Goal: Transaction & Acquisition: Book appointment/travel/reservation

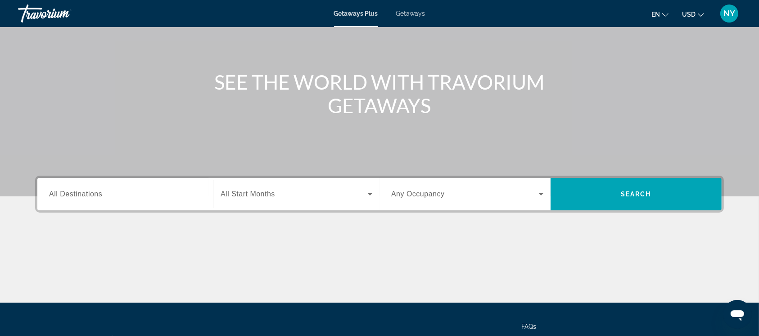
scroll to position [74, 0]
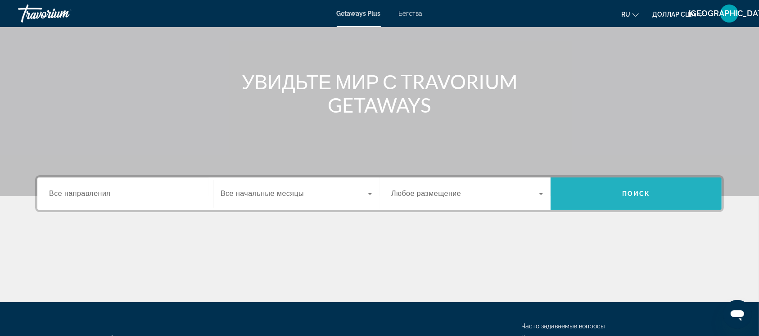
click at [622, 193] on font "Поиск" at bounding box center [636, 193] width 28 height 7
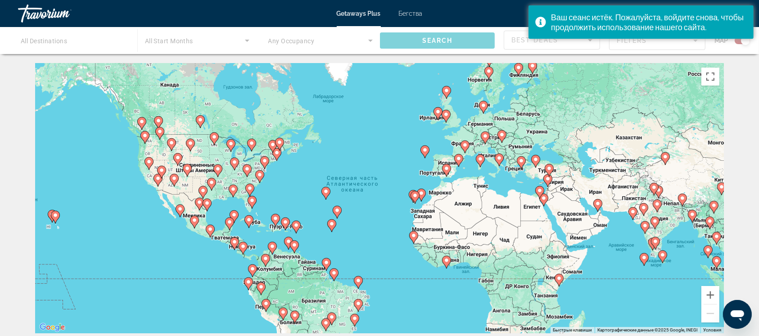
scroll to position [119, 0]
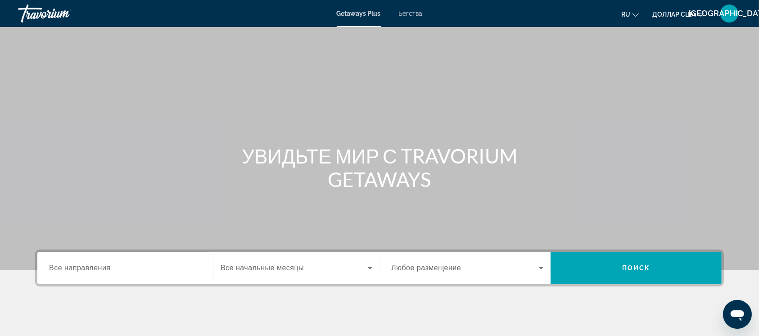
click at [79, 270] on font "Все направления" at bounding box center [80, 268] width 62 height 8
click at [79, 270] on input "Место назначения Все направления" at bounding box center [125, 268] width 152 height 11
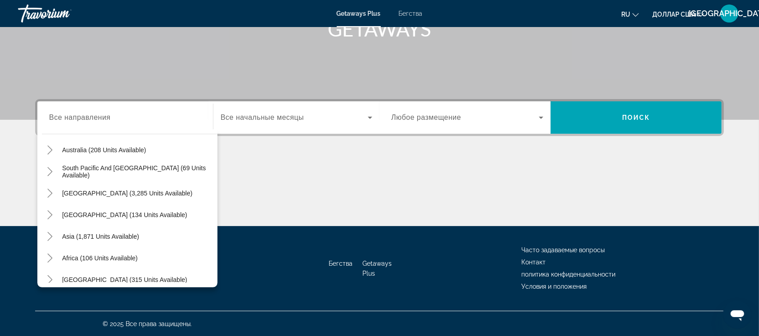
scroll to position [143, 0]
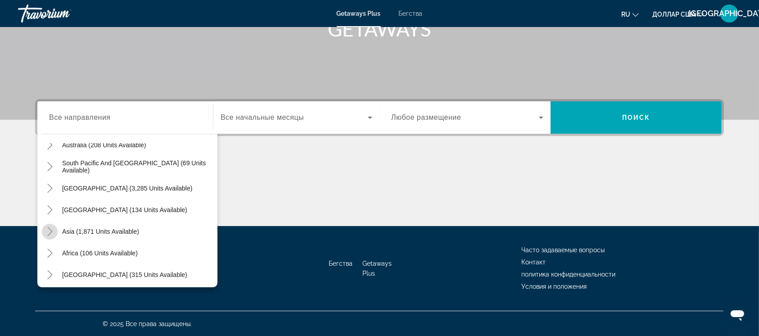
click at [48, 233] on icon "Toggle Asia (1,871 units available)" at bounding box center [49, 231] width 9 height 9
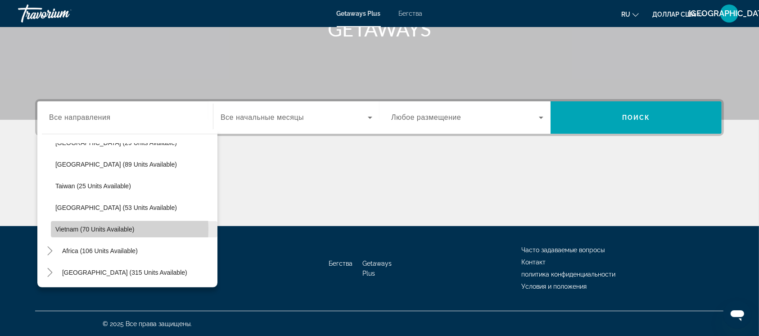
click at [89, 229] on span "Vietnam (70 units available)" at bounding box center [94, 228] width 79 height 7
type input "**********"
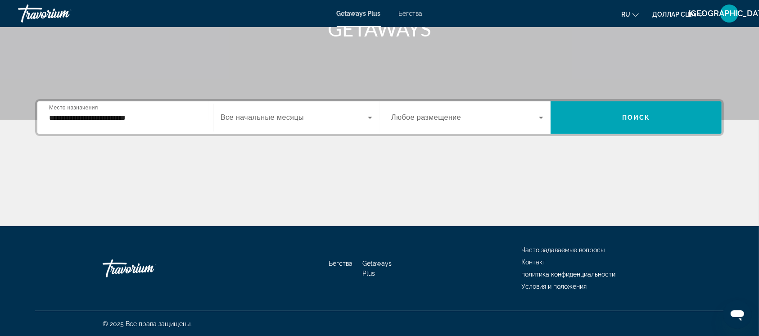
click at [431, 120] on font "Любое размещение" at bounding box center [426, 117] width 70 height 8
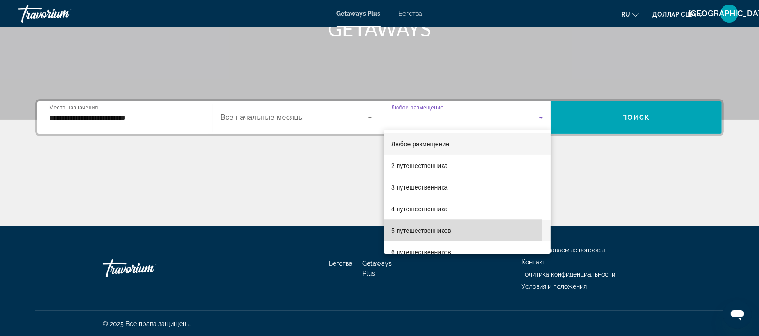
click at [428, 228] on font "5 путешественников" at bounding box center [421, 230] width 60 height 7
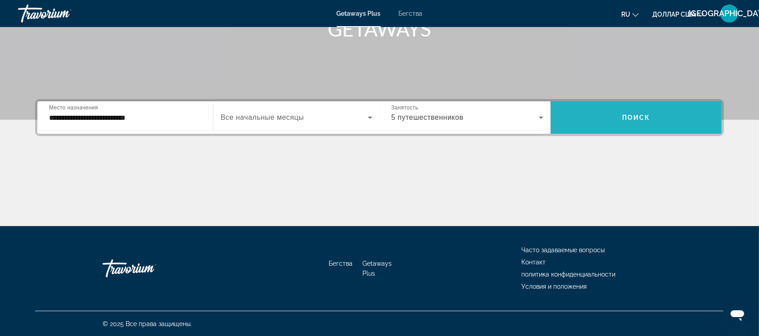
click at [633, 117] on font "Поиск" at bounding box center [636, 117] width 28 height 7
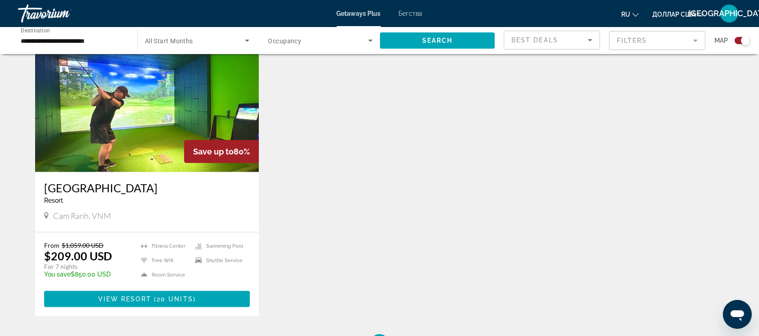
scroll to position [337, 0]
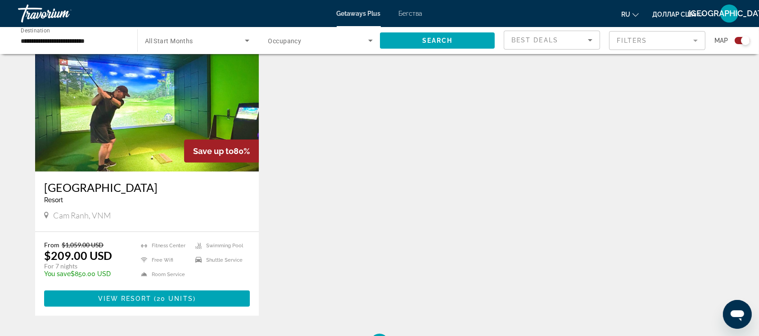
click at [128, 138] on img "Основное содержание" at bounding box center [147, 99] width 224 height 144
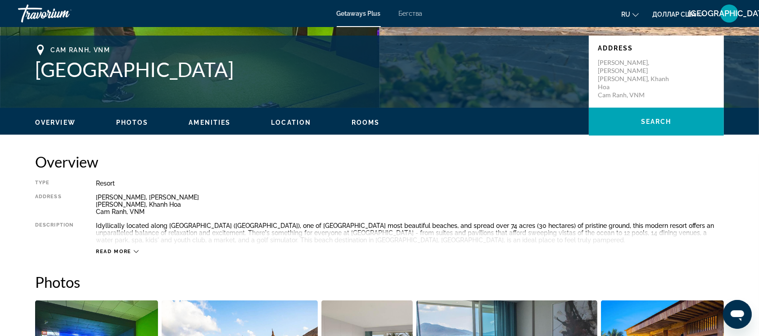
scroll to position [190, 0]
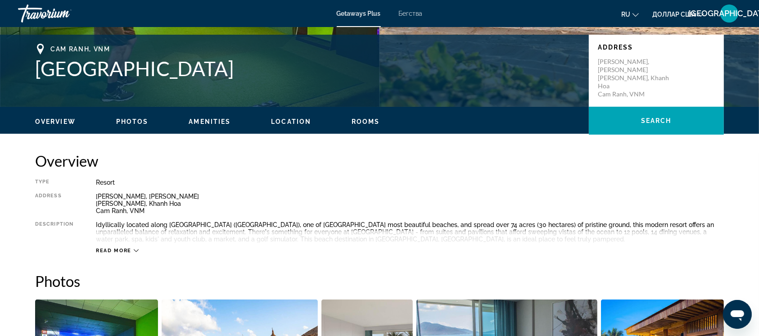
click at [135, 251] on icon "Основное содержание" at bounding box center [136, 250] width 5 height 3
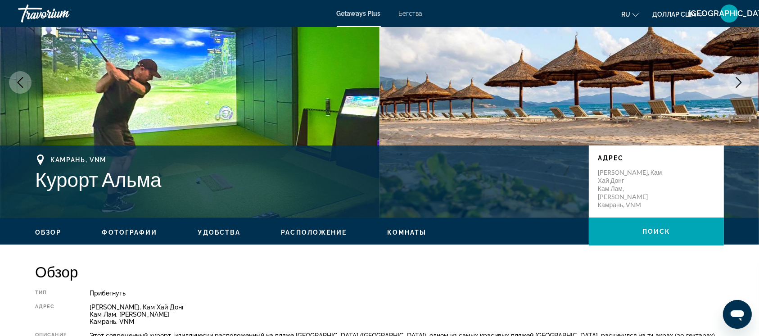
scroll to position [0, 0]
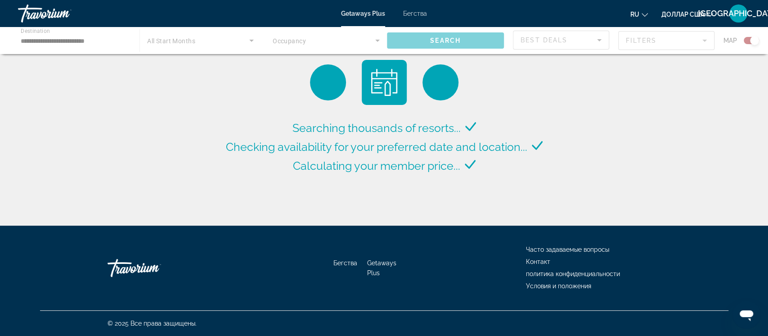
click at [81, 41] on div "Основное содержание" at bounding box center [384, 40] width 768 height 27
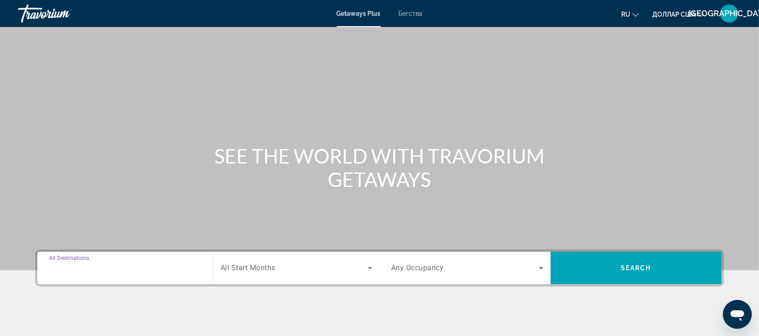
click at [91, 263] on input "Destination All Destinations" at bounding box center [125, 268] width 152 height 11
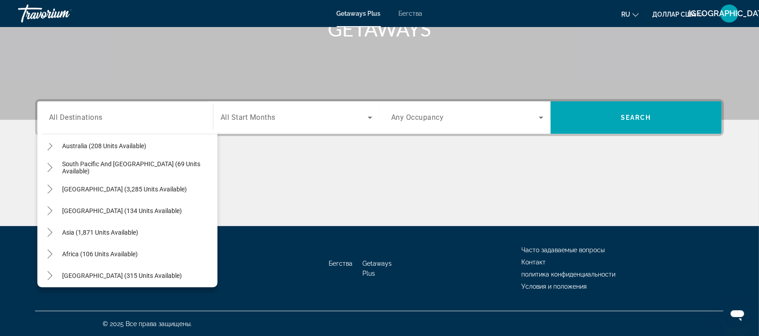
scroll to position [145, 0]
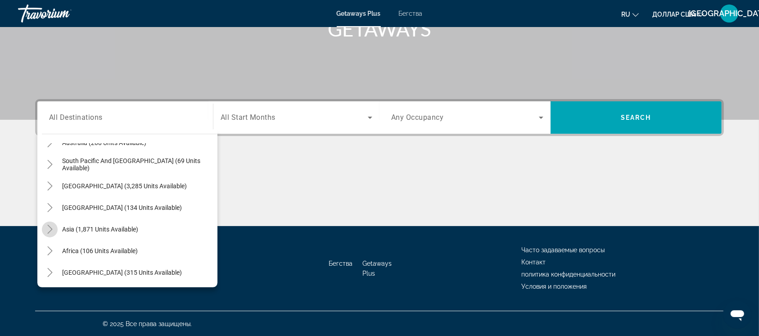
click at [51, 228] on icon "Toggle Asia (1,871 units available)" at bounding box center [49, 229] width 5 height 9
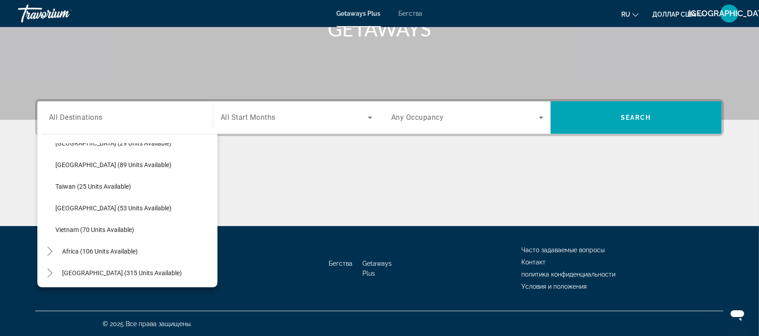
scroll to position [383, 0]
click at [48, 252] on icon "Toggle Africa (106 units available)" at bounding box center [49, 250] width 9 height 9
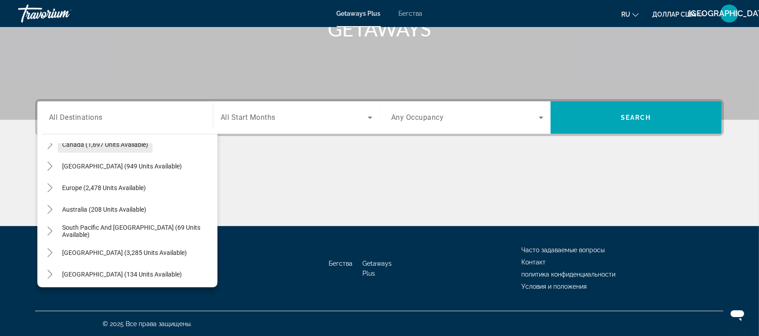
scroll to position [79, 0]
click at [50, 232] on icon "Toggle South Pacific and Oceania (69 units available)" at bounding box center [49, 230] width 9 height 9
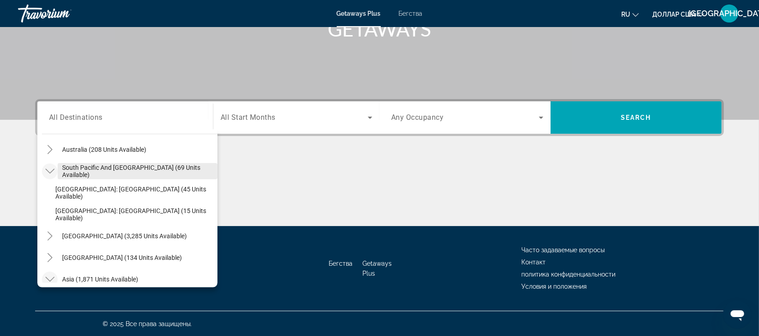
scroll to position [140, 0]
click at [50, 236] on icon "Toggle South America (3,285 units available)" at bounding box center [49, 234] width 5 height 9
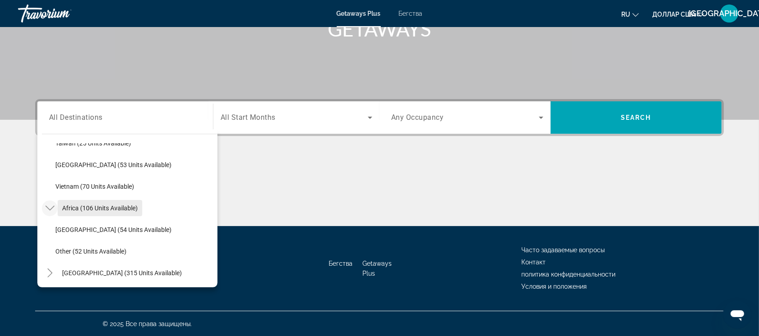
scroll to position [642, 0]
click at [48, 274] on icon "Toggle Middle East (315 units available)" at bounding box center [49, 272] width 9 height 9
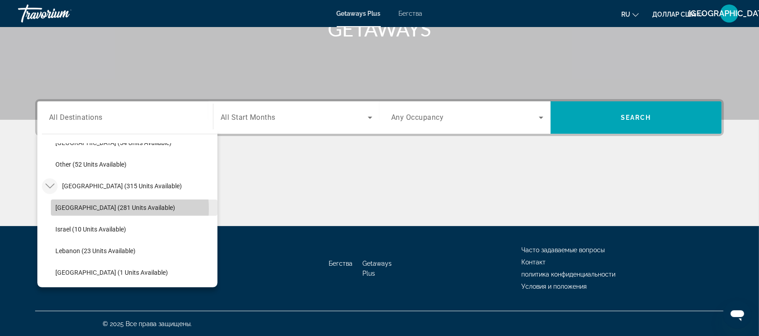
click at [104, 208] on span "[GEOGRAPHIC_DATA] (281 units available)" at bounding box center [115, 207] width 120 height 7
type input "**********"
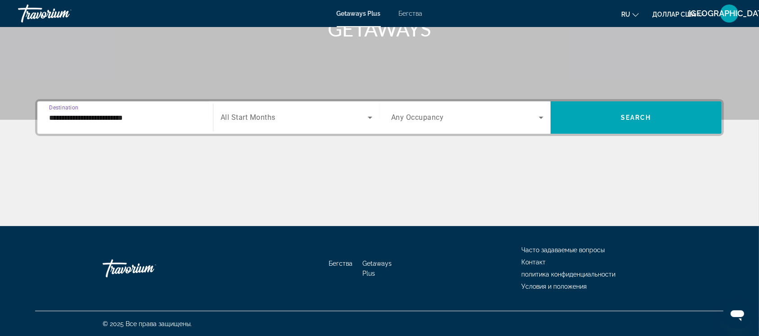
click at [370, 118] on icon "Search widget" at bounding box center [370, 117] width 11 height 11
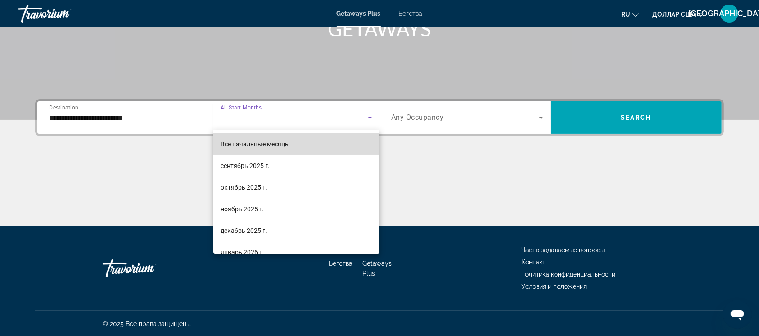
click at [313, 146] on mat-option "Все начальные месяцы" at bounding box center [296, 144] width 166 height 22
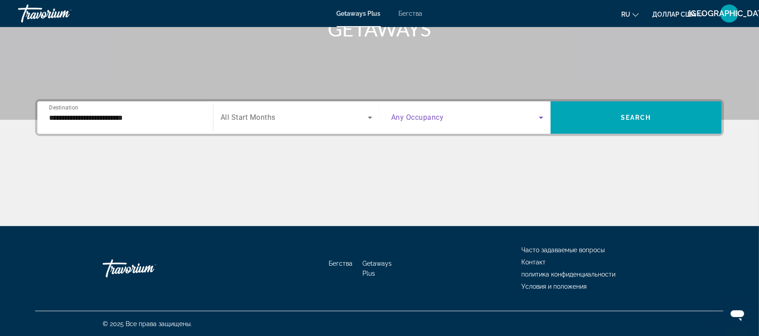
click at [544, 117] on icon "Search widget" at bounding box center [541, 117] width 11 height 11
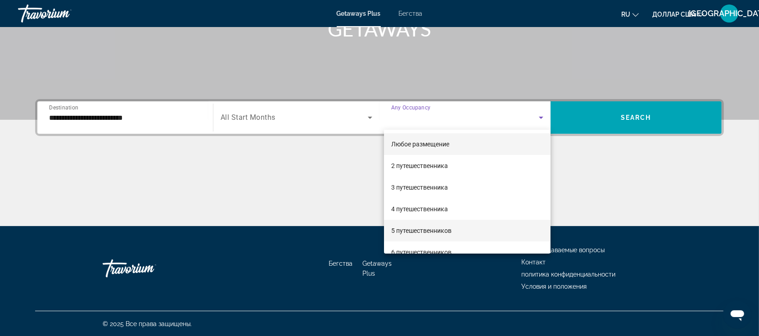
click at [420, 231] on font "5 путешественников" at bounding box center [421, 230] width 60 height 7
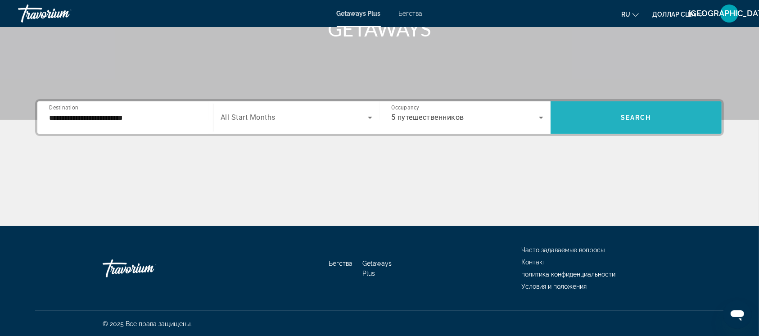
click at [637, 118] on span "Search" at bounding box center [636, 117] width 31 height 7
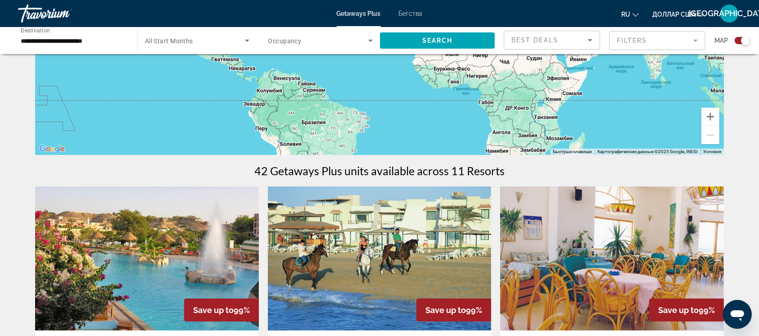
scroll to position [220, 0]
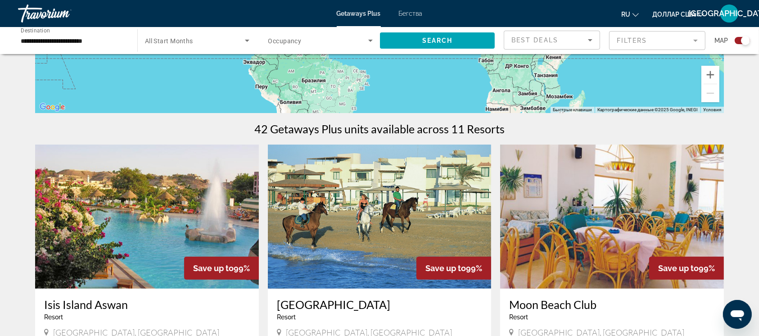
click at [627, 215] on img "Основное содержание" at bounding box center [612, 216] width 224 height 144
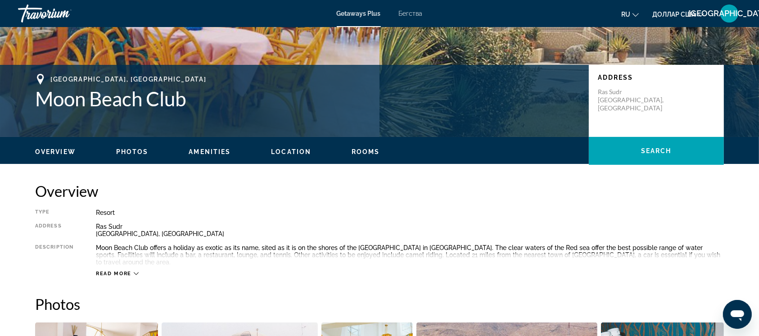
scroll to position [192, 0]
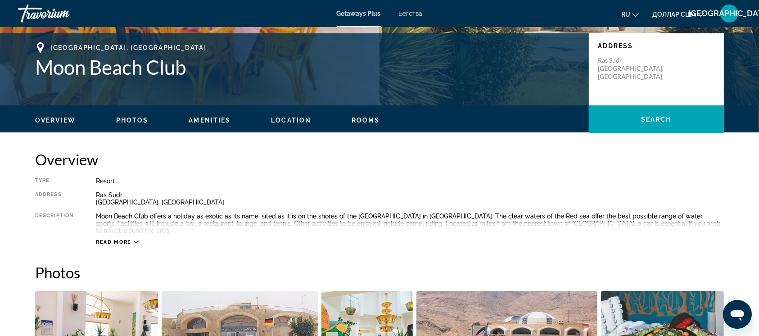
click at [136, 239] on icon "Основное содержание" at bounding box center [136, 241] width 5 height 5
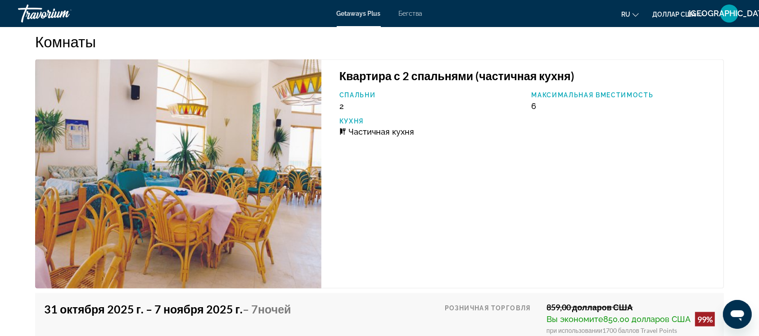
scroll to position [1304, 0]
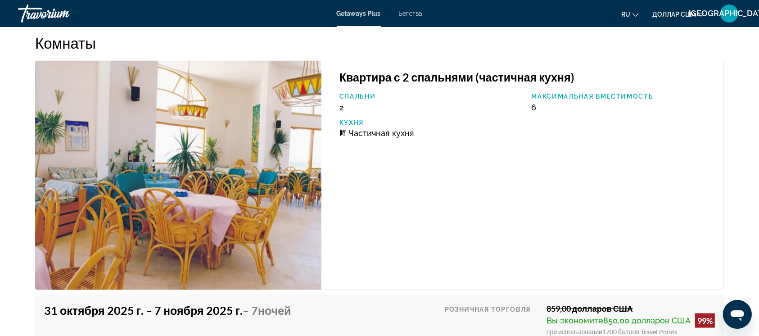
click at [256, 171] on img "Основное содержание" at bounding box center [178, 175] width 286 height 229
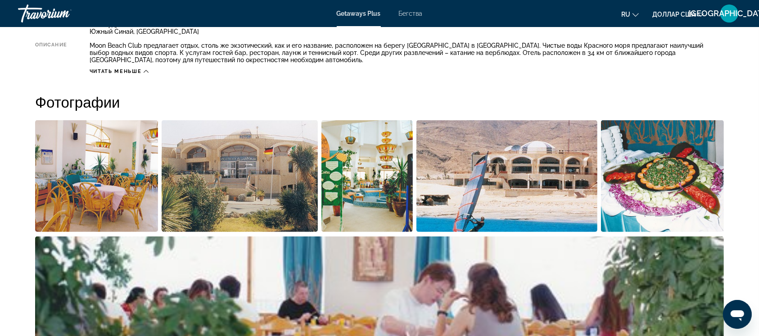
scroll to position [358, 0]
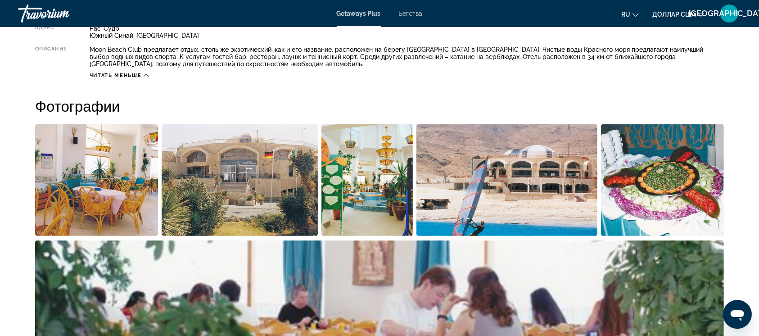
click at [91, 148] on img "Открыть полноэкранный слайдер изображений" at bounding box center [96, 180] width 123 height 112
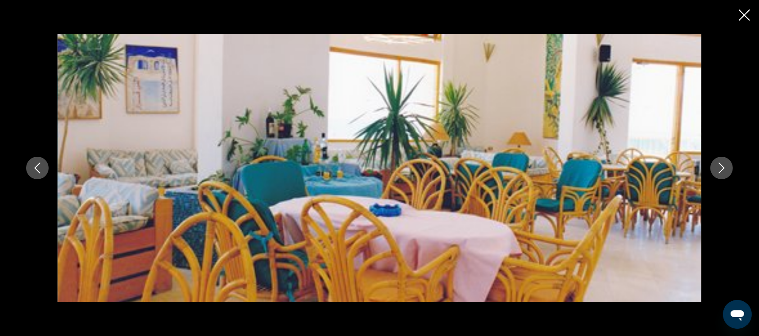
click at [716, 171] on button "Next image" at bounding box center [721, 168] width 23 height 23
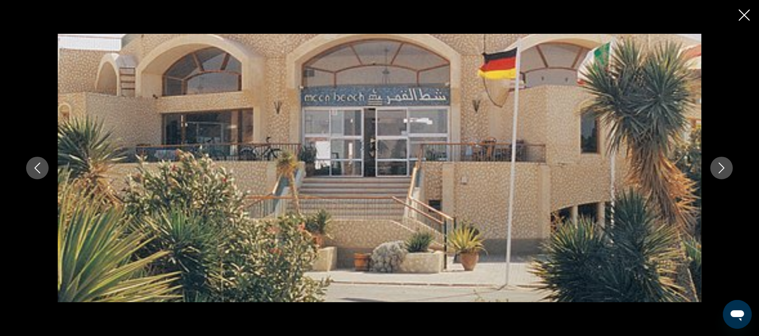
click at [716, 171] on button "Next image" at bounding box center [721, 168] width 23 height 23
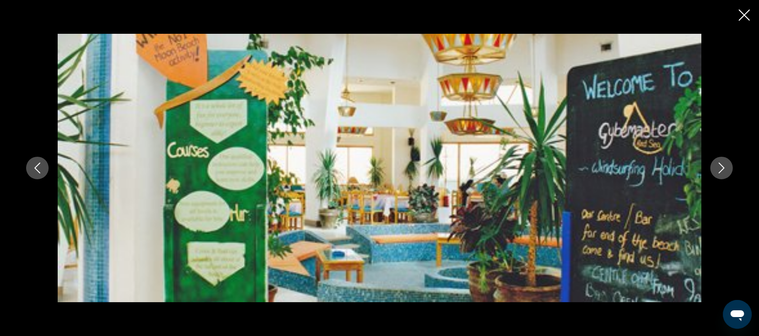
click at [721, 173] on icon "Next image" at bounding box center [721, 167] width 11 height 11
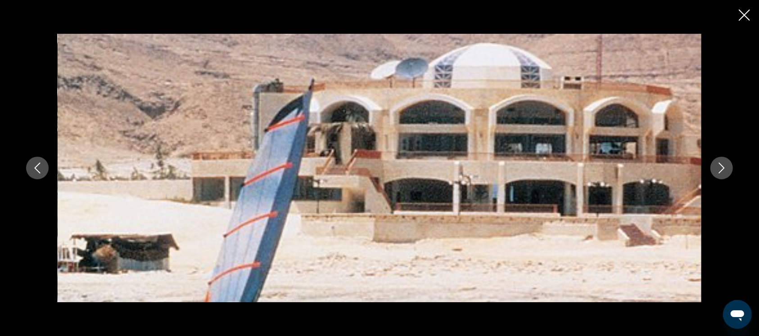
click at [721, 173] on icon "Next image" at bounding box center [721, 167] width 11 height 11
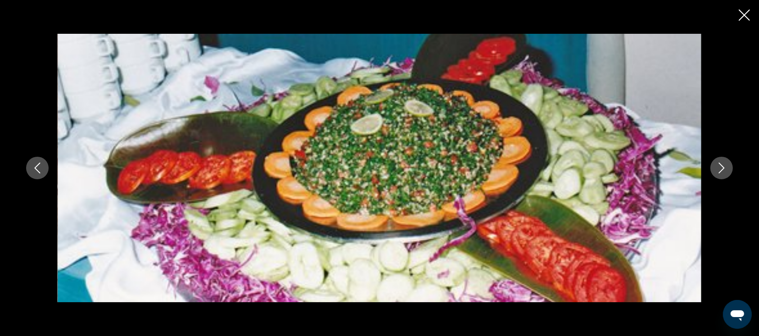
click at [721, 173] on icon "Next image" at bounding box center [721, 167] width 11 height 11
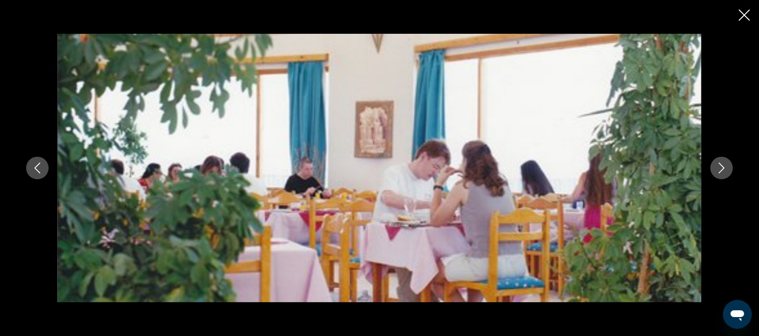
click at [721, 173] on icon "Next image" at bounding box center [721, 167] width 11 height 11
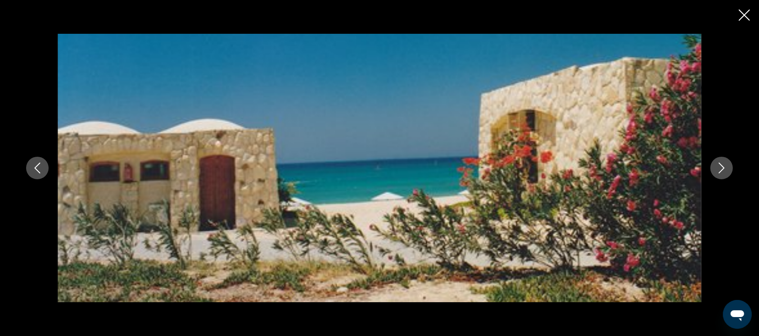
click at [721, 173] on icon "Next image" at bounding box center [721, 167] width 11 height 11
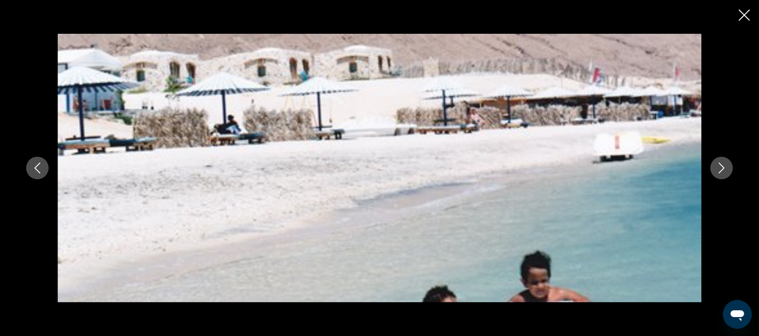
click at [721, 173] on icon "Next image" at bounding box center [721, 167] width 11 height 11
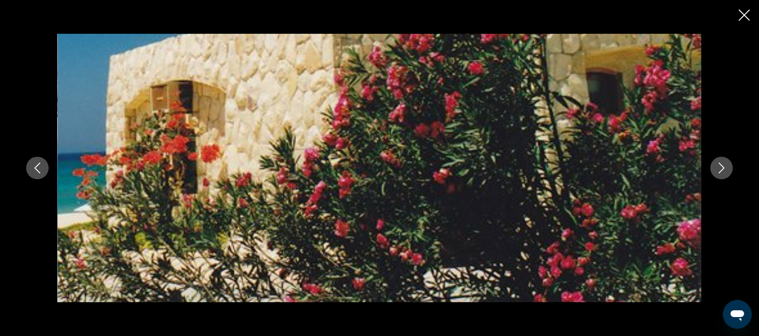
click at [721, 173] on icon "Next image" at bounding box center [721, 167] width 11 height 11
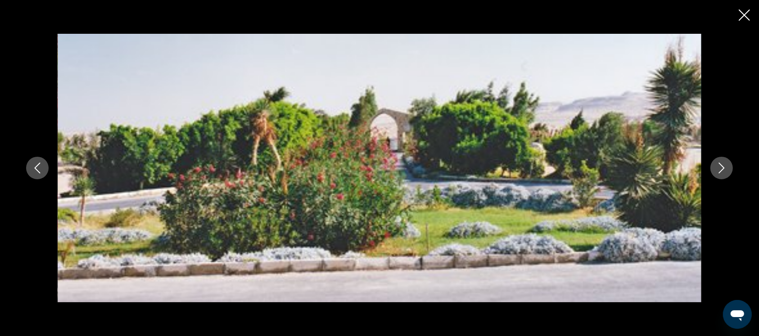
click at [721, 173] on icon "Next image" at bounding box center [721, 167] width 11 height 11
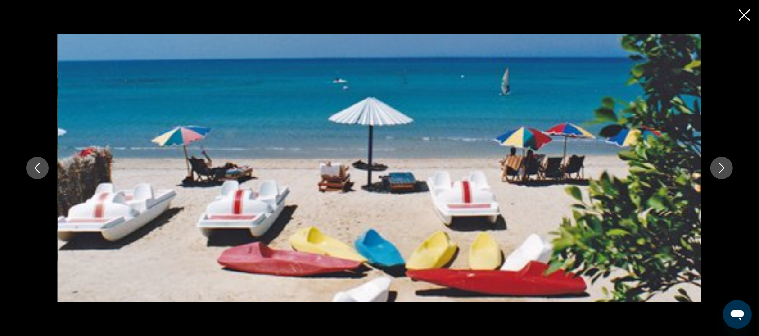
click at [721, 173] on icon "Next image" at bounding box center [721, 167] width 11 height 11
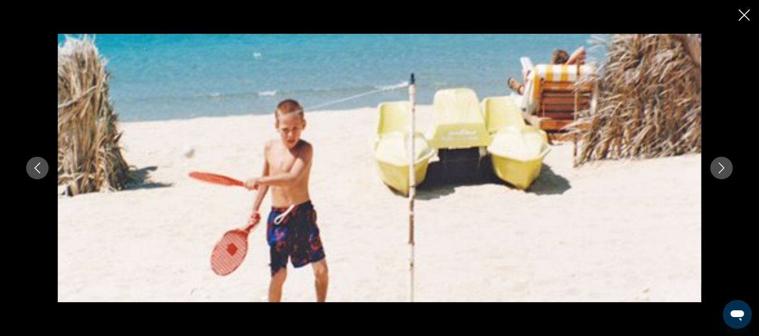
click at [721, 173] on icon "Next image" at bounding box center [721, 167] width 11 height 11
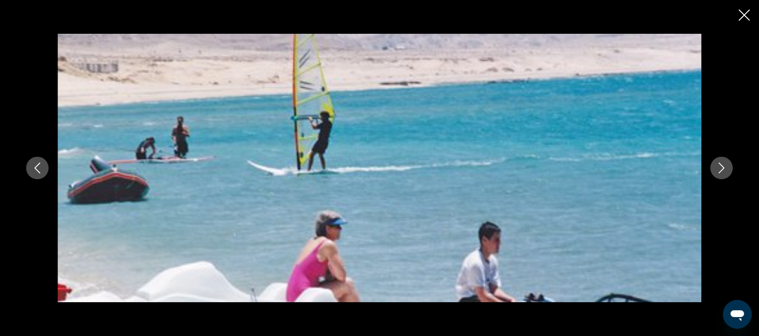
click at [721, 173] on icon "Next image" at bounding box center [721, 167] width 11 height 11
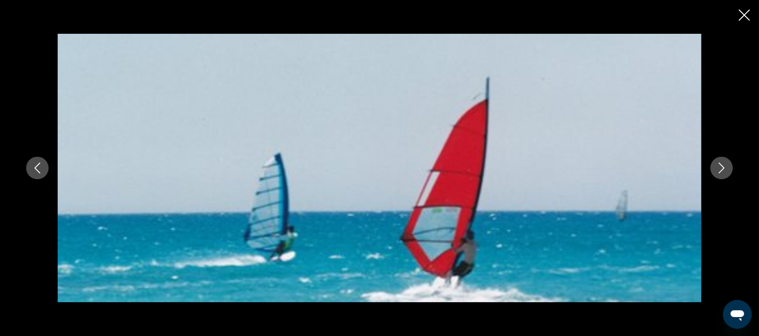
click at [721, 173] on icon "Next image" at bounding box center [721, 167] width 11 height 11
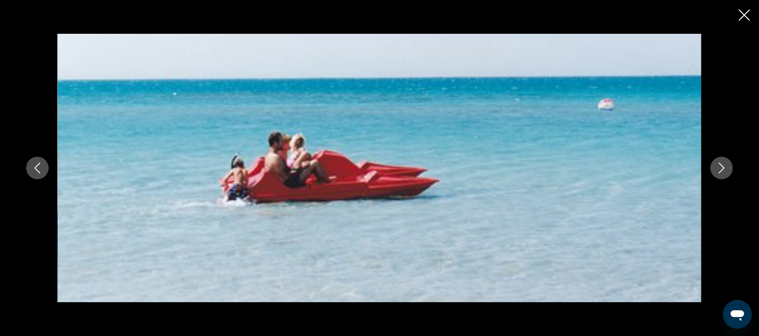
click at [721, 173] on icon "Next image" at bounding box center [721, 167] width 11 height 11
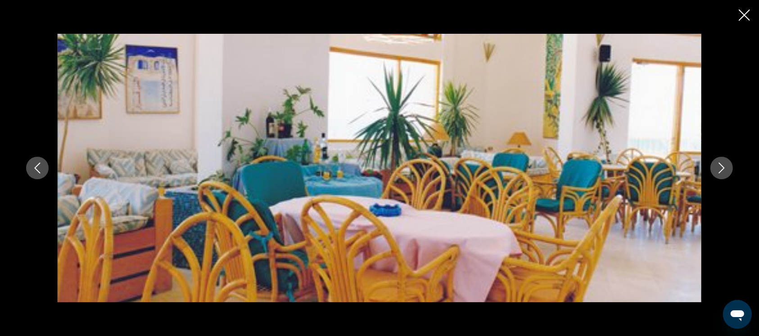
click at [721, 173] on icon "Next image" at bounding box center [721, 167] width 11 height 11
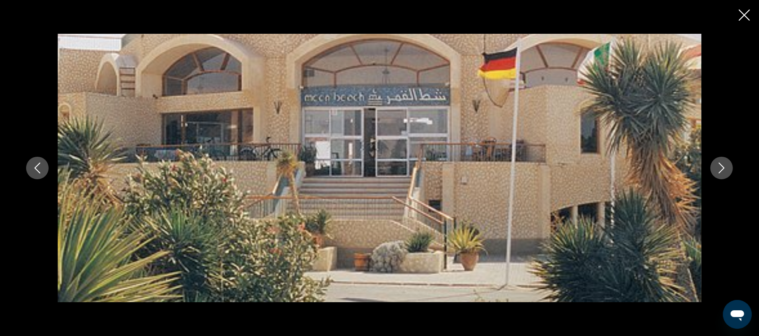
click at [741, 17] on icon "Close slideshow" at bounding box center [744, 14] width 11 height 11
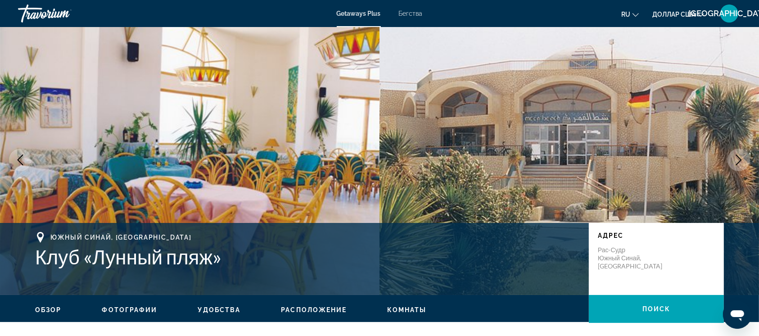
scroll to position [0, 0]
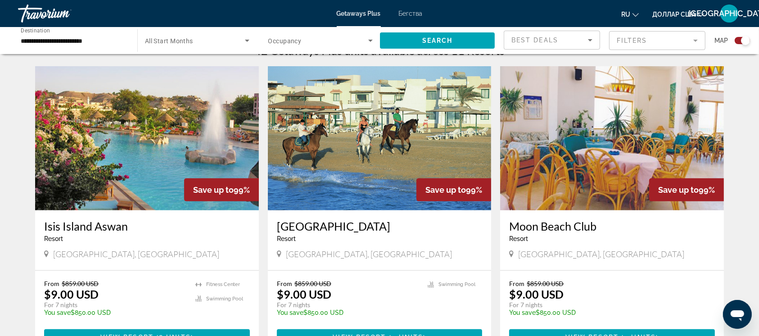
scroll to position [297, 0]
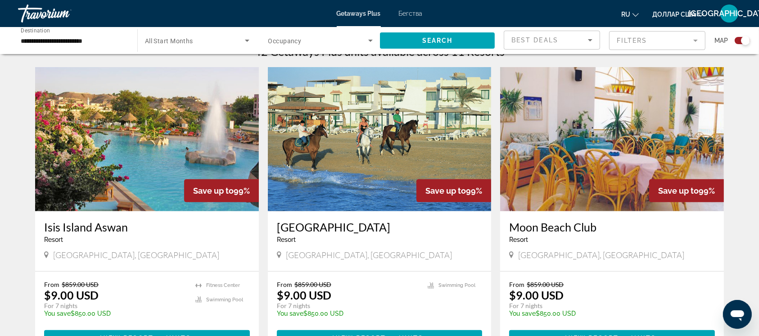
click at [161, 129] on img "Основное содержание" at bounding box center [147, 139] width 224 height 144
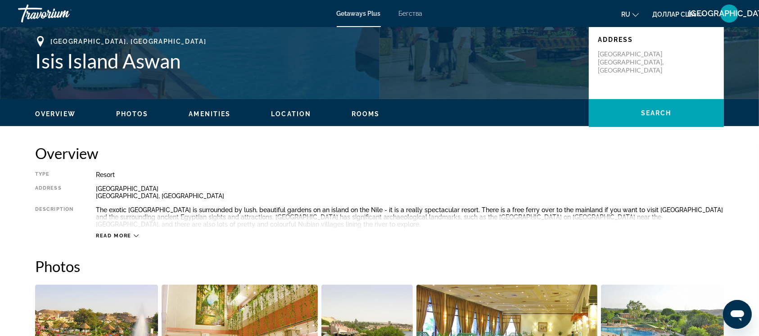
scroll to position [199, 0]
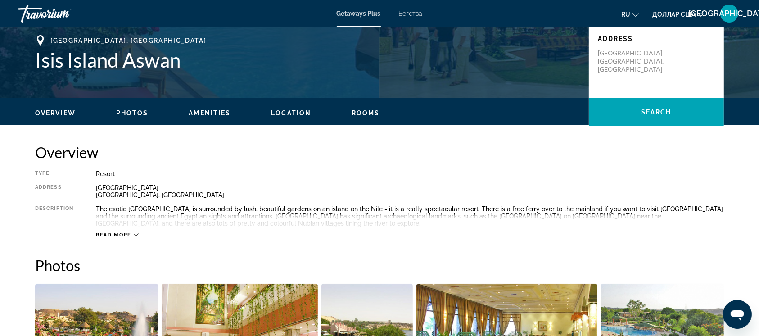
click at [135, 234] on icon "Основное содержание" at bounding box center [136, 234] width 5 height 5
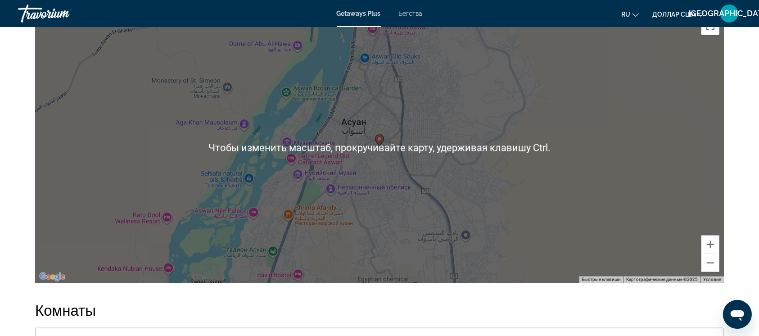
scroll to position [1351, 0]
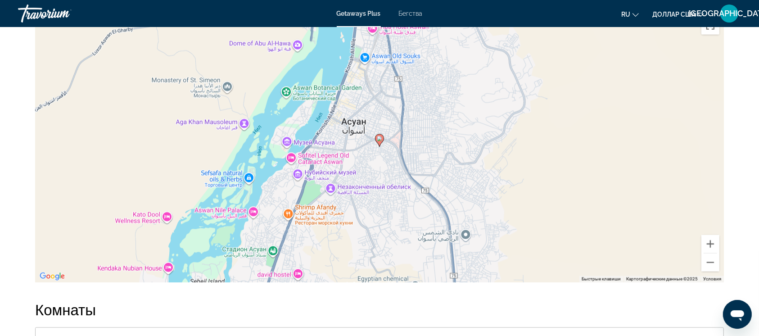
click at [380, 134] on icon "Основное содержание" at bounding box center [379, 140] width 8 height 12
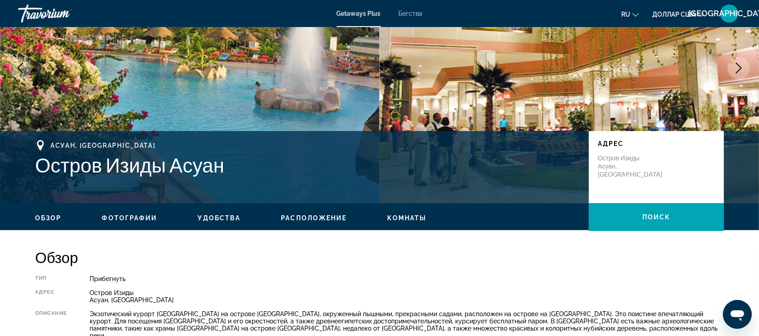
scroll to position [95, 0]
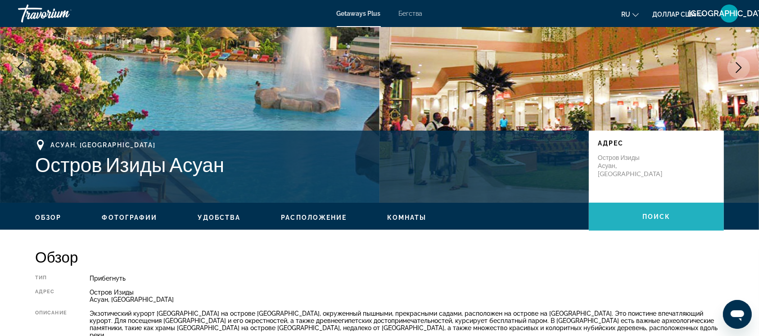
click at [654, 216] on font "Поиск" at bounding box center [656, 216] width 28 height 7
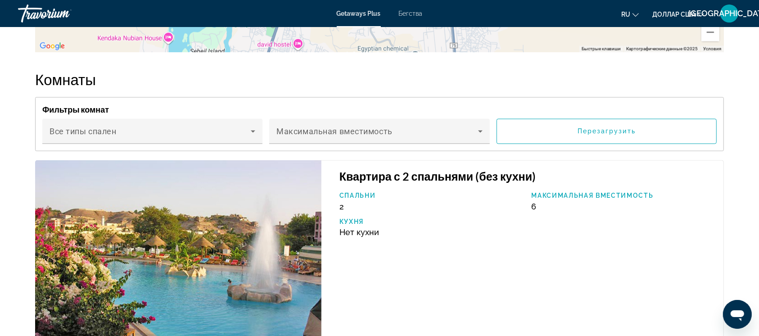
scroll to position [1588, 0]
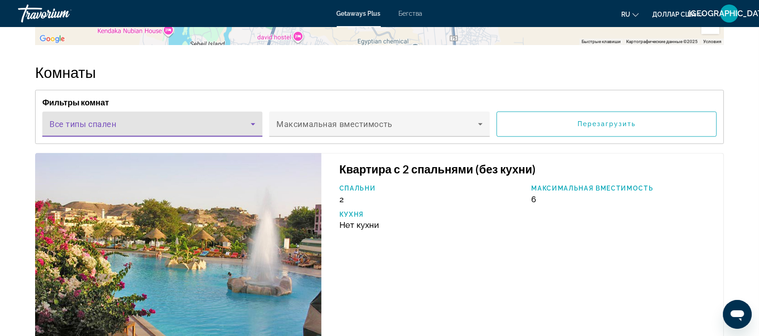
click at [254, 119] on icon "Основное содержание" at bounding box center [253, 124] width 11 height 11
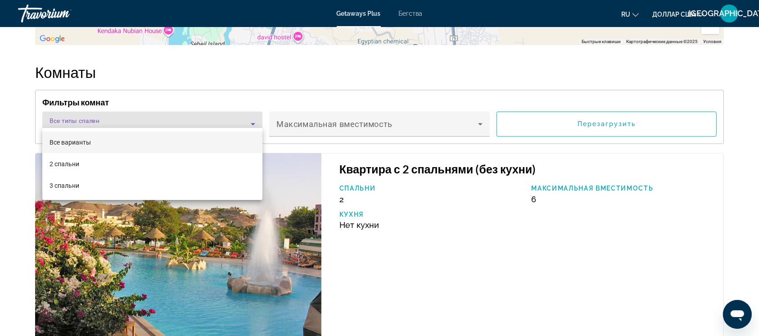
click at [481, 116] on div at bounding box center [379, 168] width 759 height 336
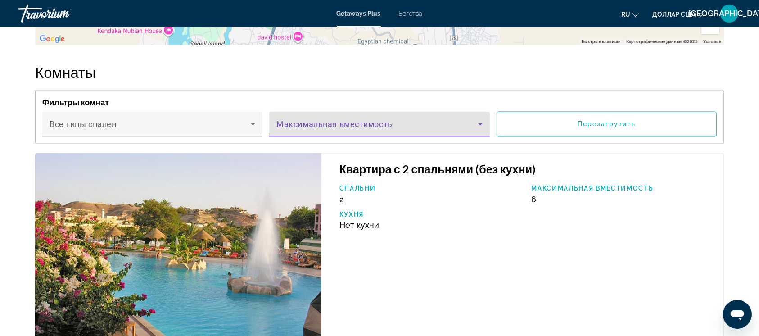
click at [481, 119] on icon "Основное содержание" at bounding box center [480, 124] width 11 height 11
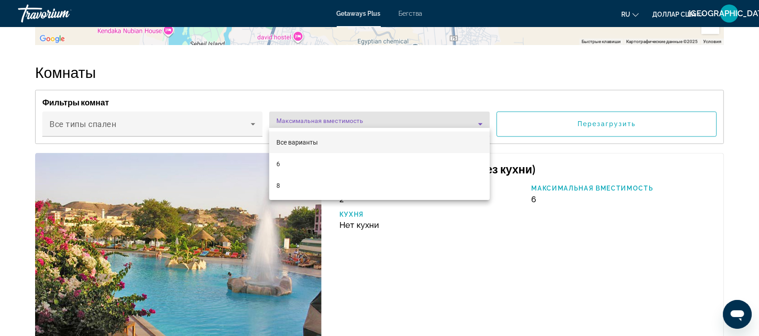
click at [177, 117] on div at bounding box center [379, 168] width 759 height 336
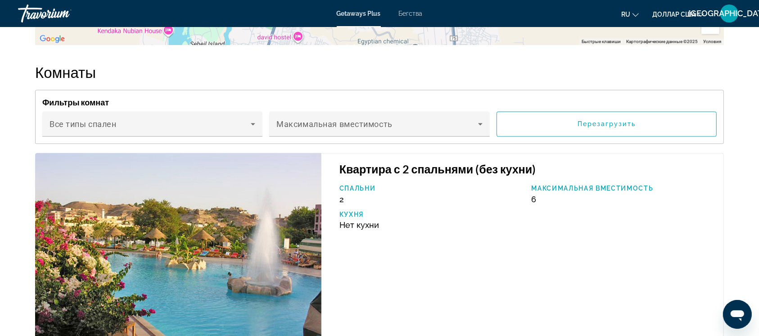
click at [177, 122] on span "Основное содержание" at bounding box center [150, 127] width 201 height 11
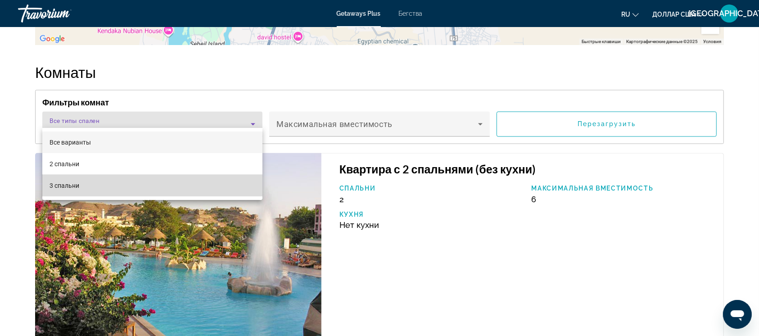
click at [143, 179] on mat-option "3 спальни" at bounding box center [152, 186] width 220 height 22
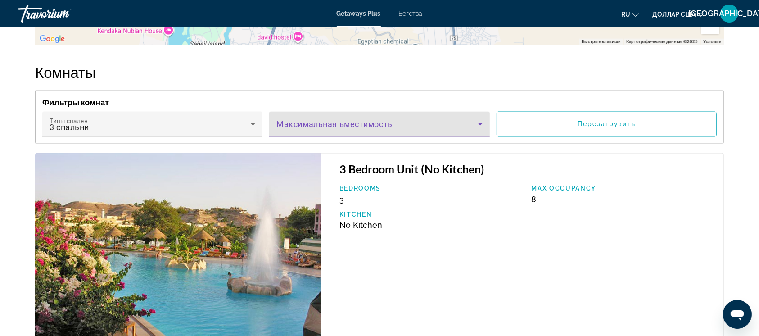
click at [325, 122] on span "Основное содержание" at bounding box center [376, 127] width 201 height 11
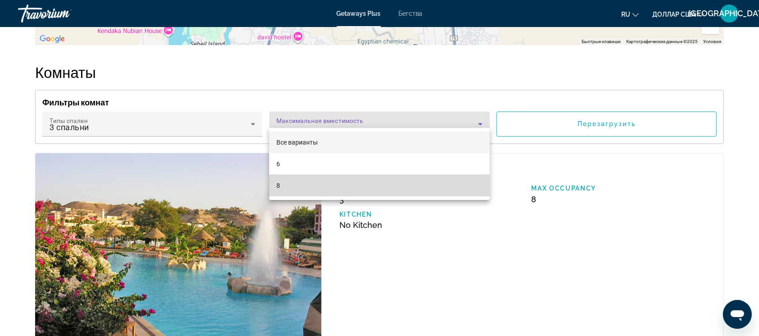
click at [317, 185] on mat-option "8" at bounding box center [379, 186] width 220 height 22
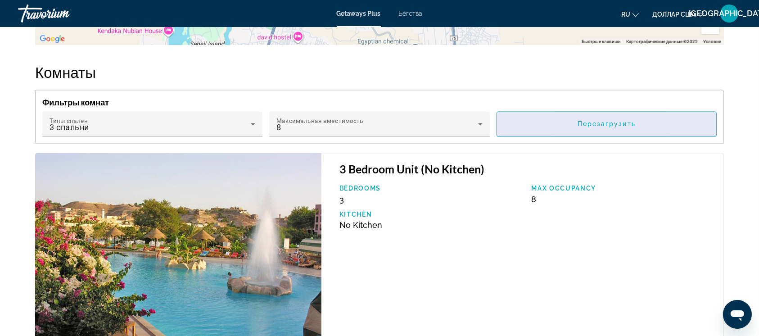
click at [578, 121] on font "Перезагрузить" at bounding box center [606, 124] width 58 height 7
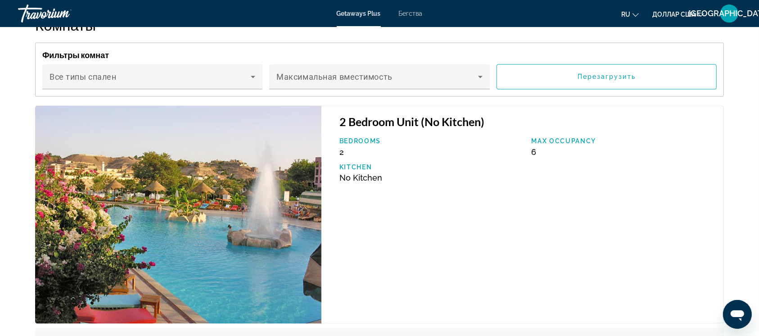
scroll to position [1636, 0]
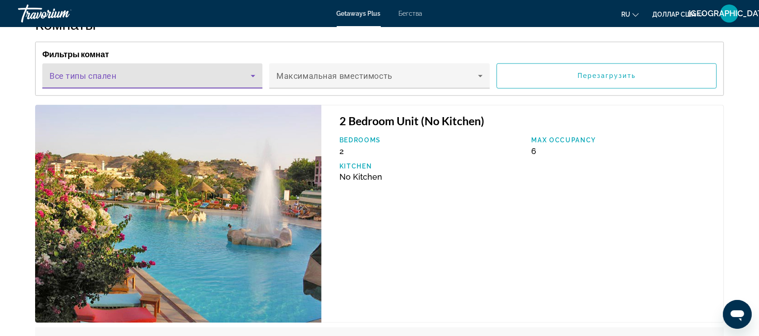
click at [172, 74] on span "Основное содержание" at bounding box center [150, 79] width 201 height 11
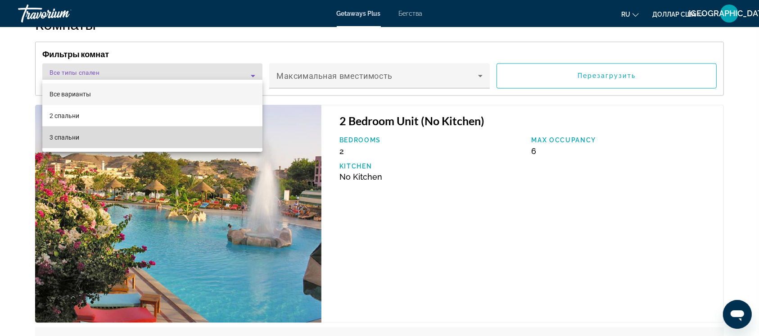
click at [149, 135] on mat-option "3 спальни" at bounding box center [152, 137] width 220 height 22
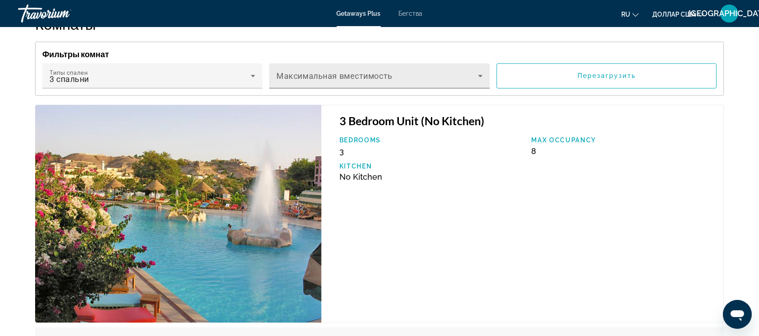
click at [331, 71] on font "Максимальная вместимость" at bounding box center [334, 75] width 116 height 9
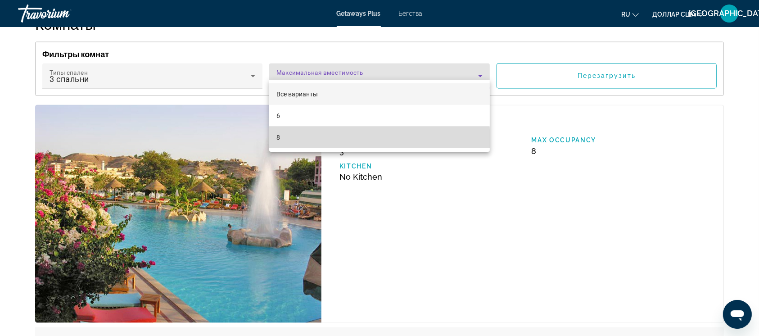
click at [307, 140] on mat-option "8" at bounding box center [379, 137] width 220 height 22
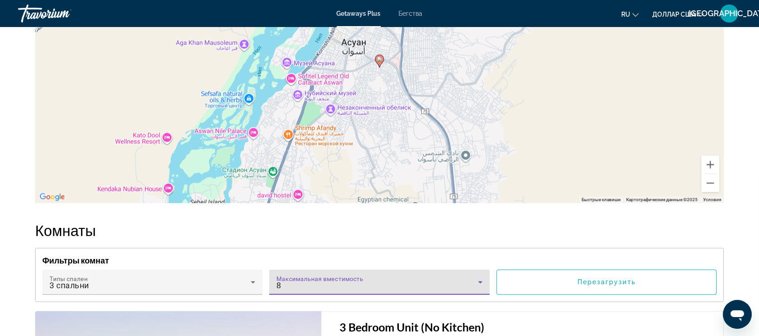
scroll to position [1429, 0]
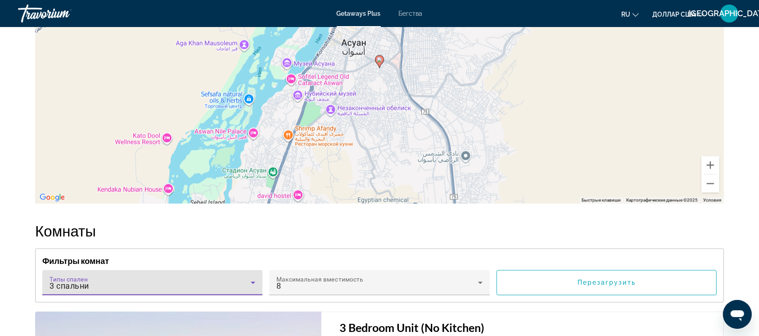
click at [248, 277] on icon "Основное содержание" at bounding box center [253, 282] width 11 height 11
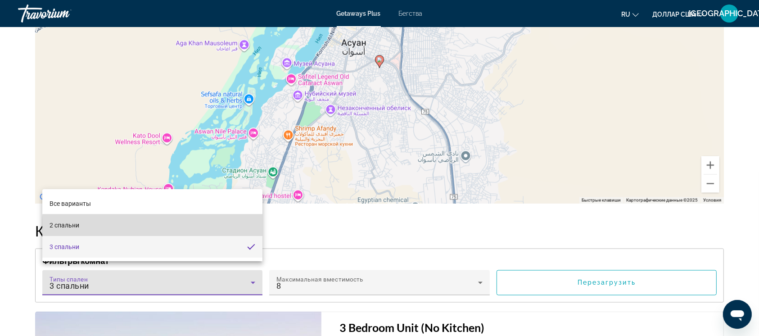
click at [182, 226] on mat-option "2 спальни" at bounding box center [152, 225] width 220 height 22
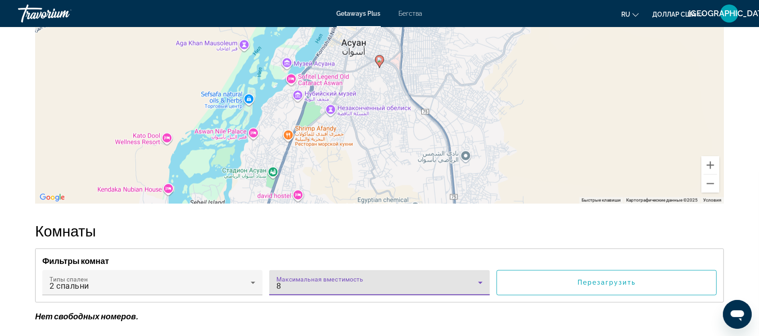
click at [310, 281] on div "8" at bounding box center [376, 286] width 201 height 11
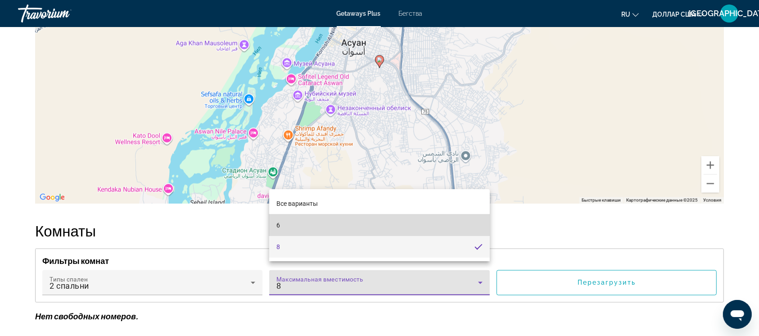
click at [287, 225] on mat-option "6" at bounding box center [379, 225] width 220 height 22
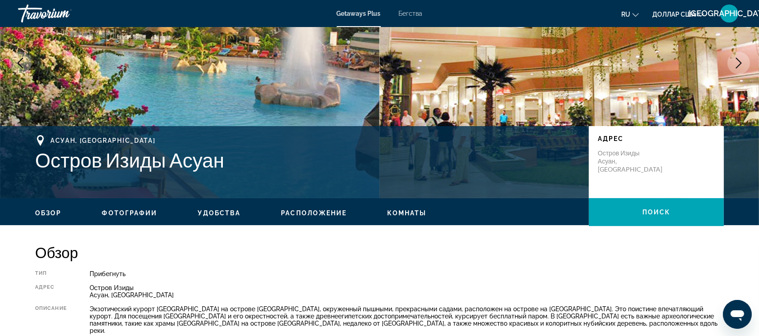
scroll to position [99, 0]
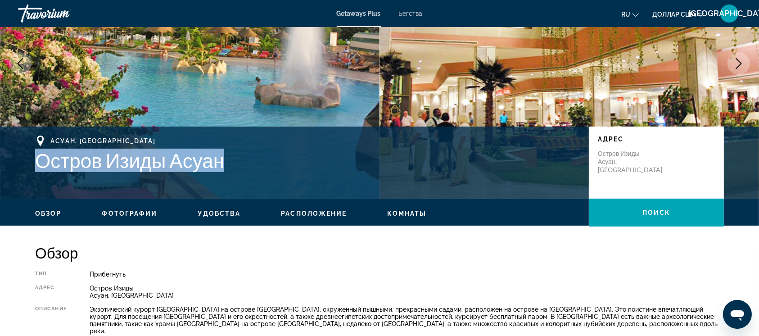
drag, startPoint x: 36, startPoint y: 161, endPoint x: 290, endPoint y: 169, distance: 254.4
click at [290, 169] on h1 "Остров Изиды Асуан" at bounding box center [307, 160] width 545 height 23
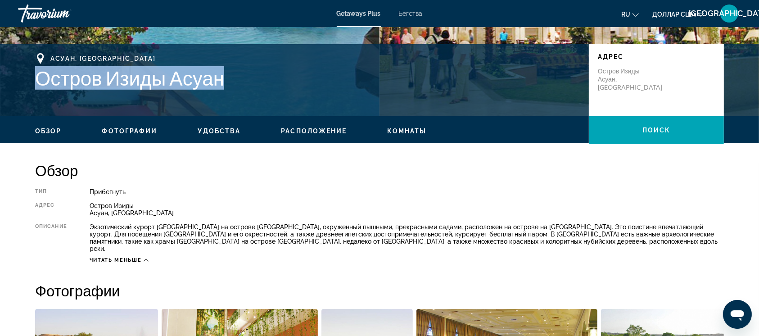
scroll to position [182, 0]
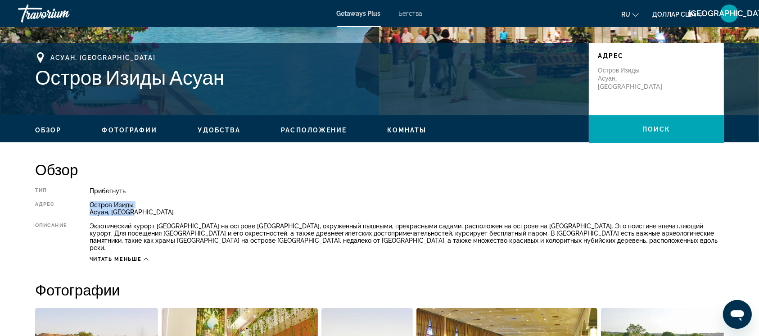
drag, startPoint x: 90, startPoint y: 203, endPoint x: 133, endPoint y: 214, distance: 44.9
click at [133, 214] on div "Остров Изиды Асуан, [GEOGRAPHIC_DATA]" at bounding box center [407, 208] width 634 height 14
copy div "Остров Изиды Асуан, [GEOGRAPHIC_DATA]"
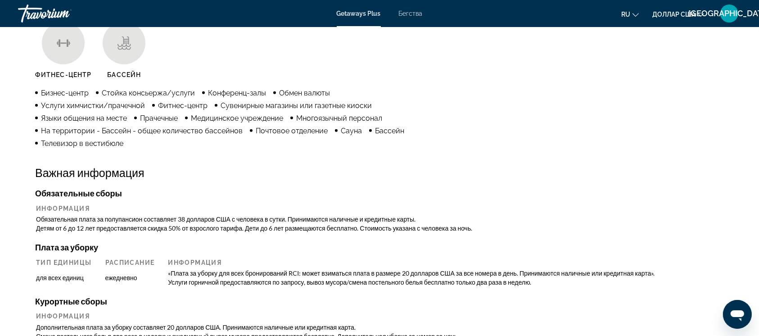
scroll to position [744, 0]
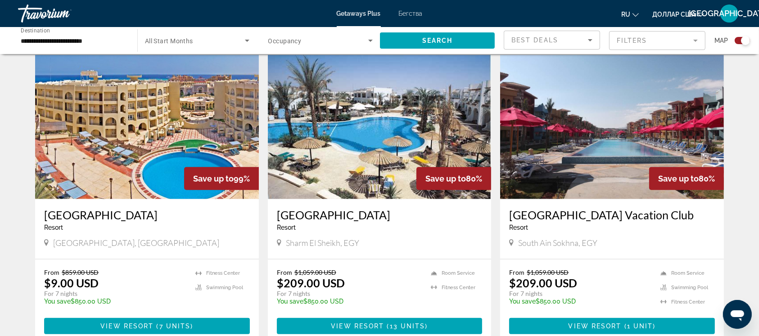
scroll to position [613, 0]
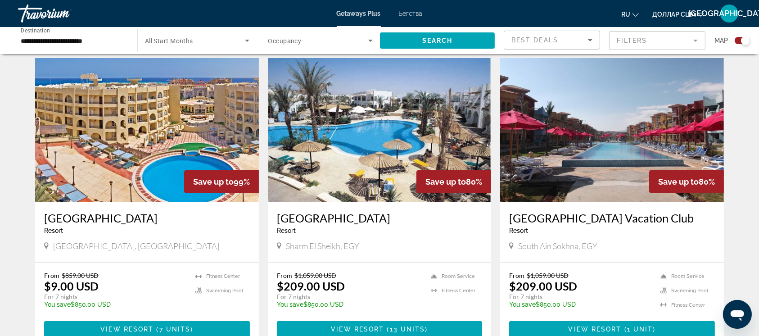
click at [278, 215] on h3 "[GEOGRAPHIC_DATA]" at bounding box center [380, 218] width 206 height 14
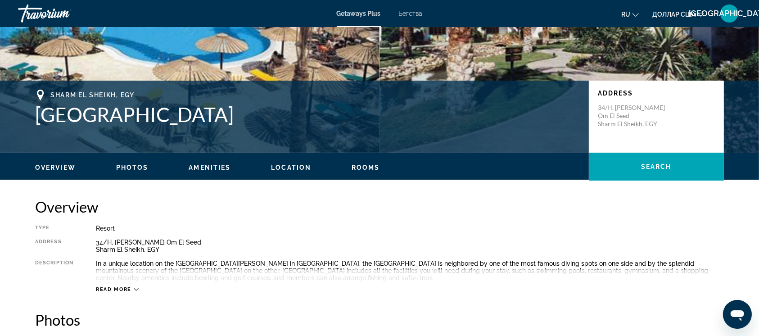
scroll to position [156, 0]
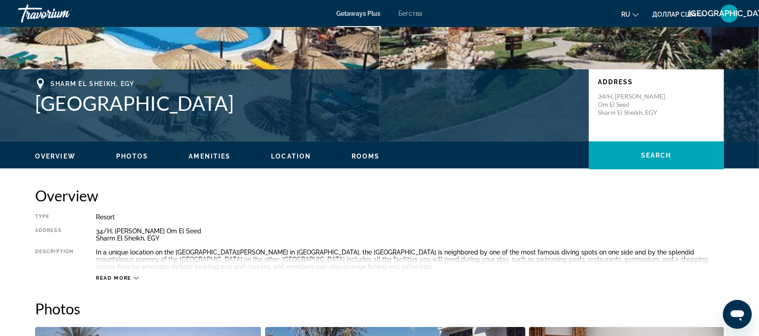
click at [136, 279] on icon "Основное содержание" at bounding box center [136, 277] width 5 height 5
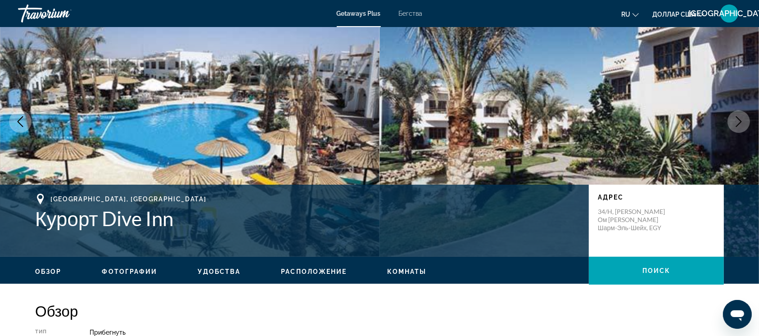
scroll to position [40, 0]
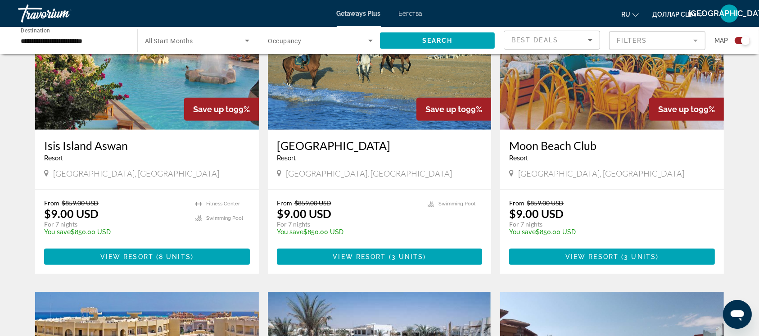
scroll to position [380, 0]
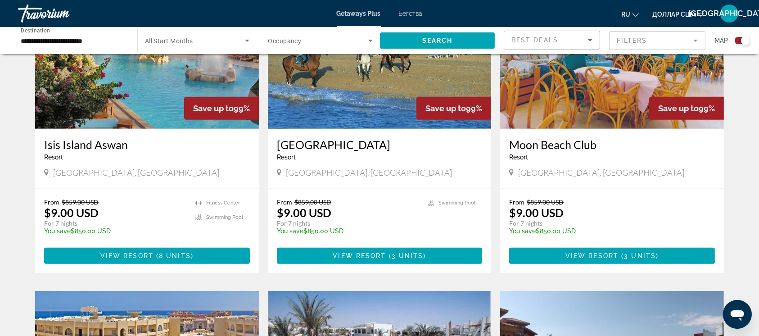
click at [302, 147] on h3 "[GEOGRAPHIC_DATA]" at bounding box center [380, 145] width 206 height 14
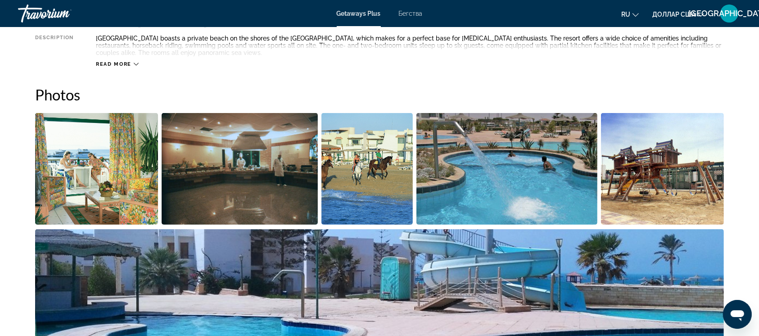
scroll to position [389, 0]
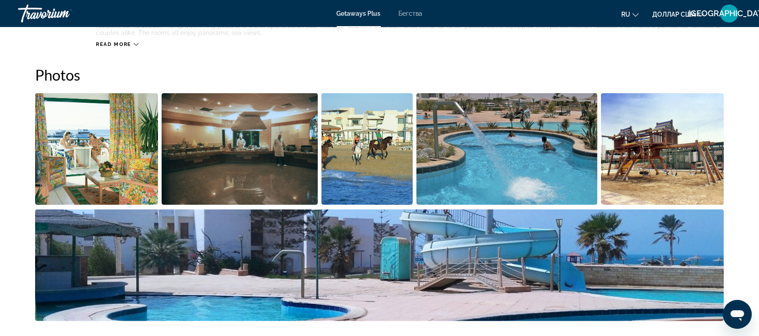
click at [106, 149] on img "Open full-screen image slider" at bounding box center [96, 149] width 123 height 112
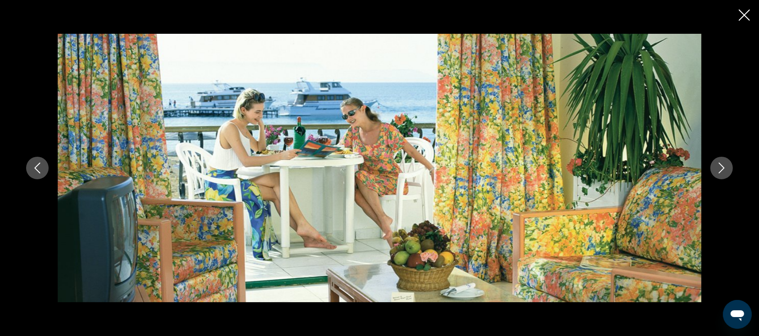
click at [717, 174] on button "Next image" at bounding box center [721, 168] width 23 height 23
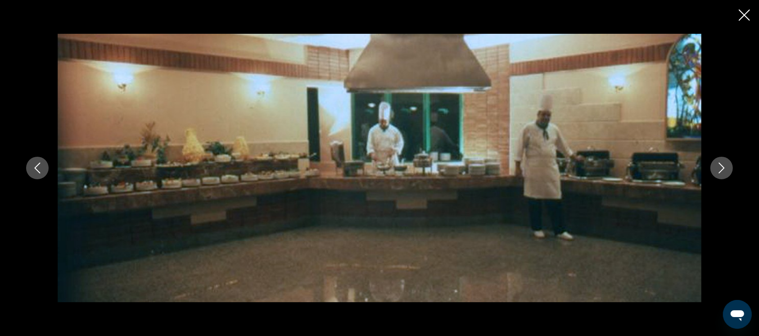
click at [717, 174] on button "Next image" at bounding box center [721, 168] width 23 height 23
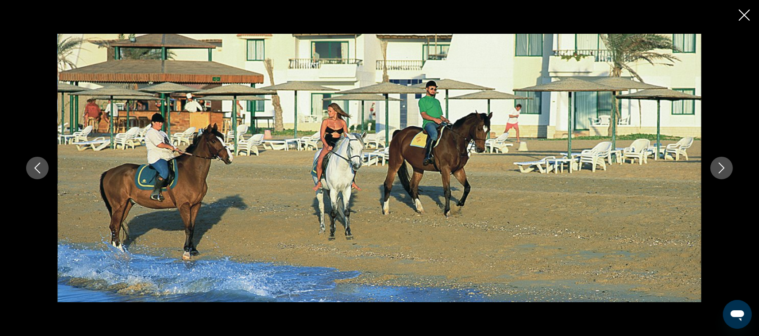
click at [717, 174] on button "Next image" at bounding box center [721, 168] width 23 height 23
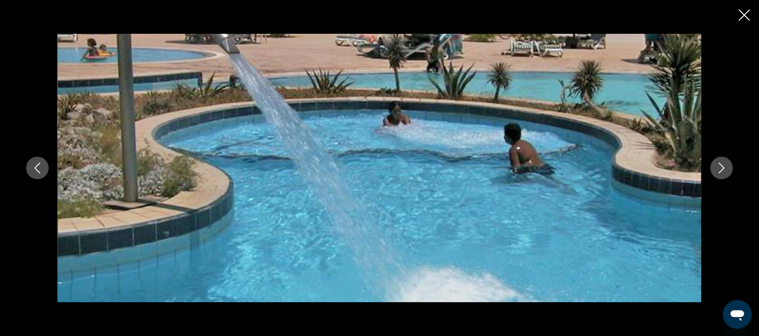
click at [717, 174] on button "Next image" at bounding box center [721, 168] width 23 height 23
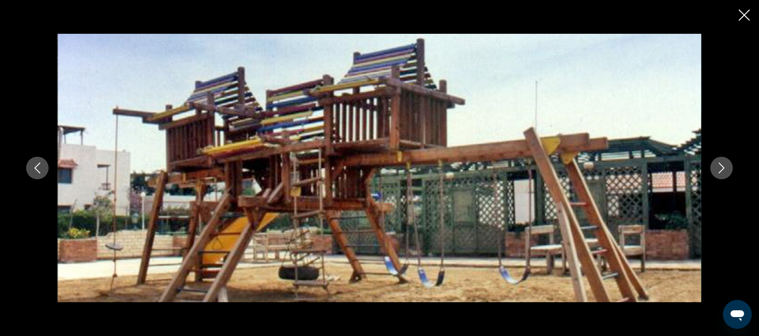
click at [717, 174] on button "Next image" at bounding box center [721, 168] width 23 height 23
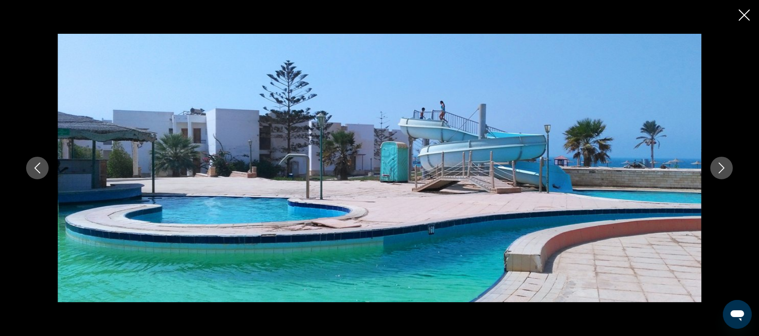
click at [717, 174] on button "Next image" at bounding box center [721, 168] width 23 height 23
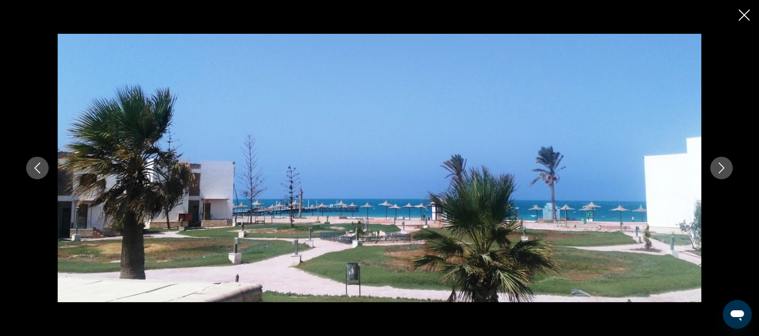
click at [717, 174] on button "Next image" at bounding box center [721, 168] width 23 height 23
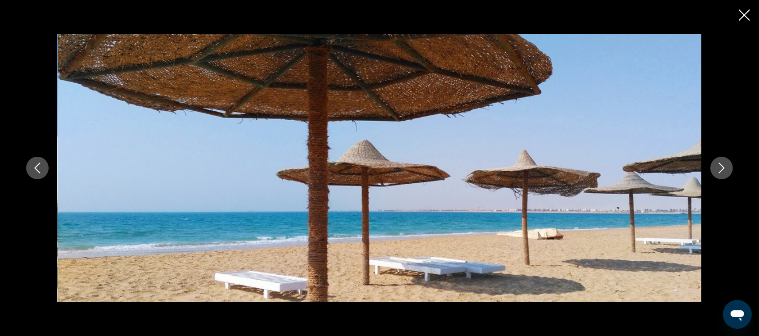
click at [717, 174] on button "Next image" at bounding box center [721, 168] width 23 height 23
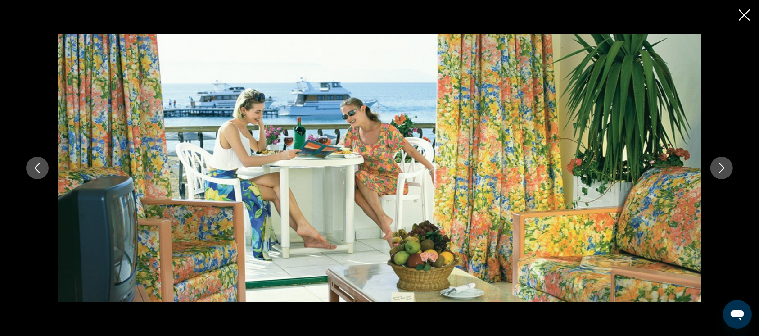
click at [717, 174] on button "Next image" at bounding box center [721, 168] width 23 height 23
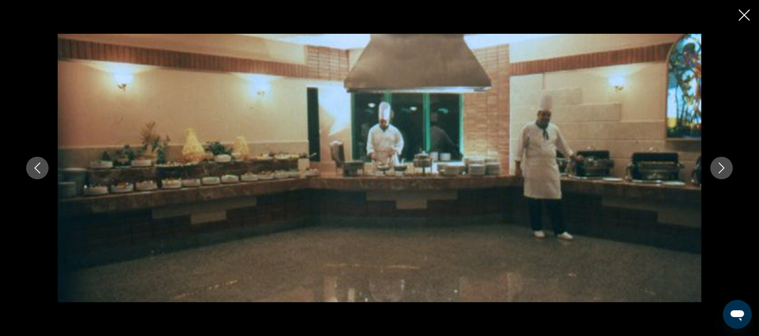
click at [739, 19] on icon "Close slideshow" at bounding box center [744, 14] width 11 height 11
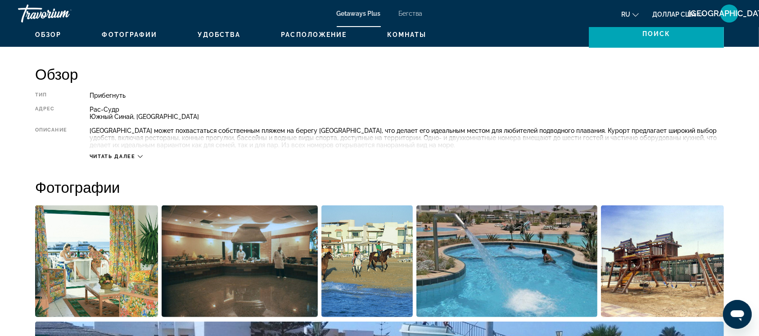
scroll to position [278, 0]
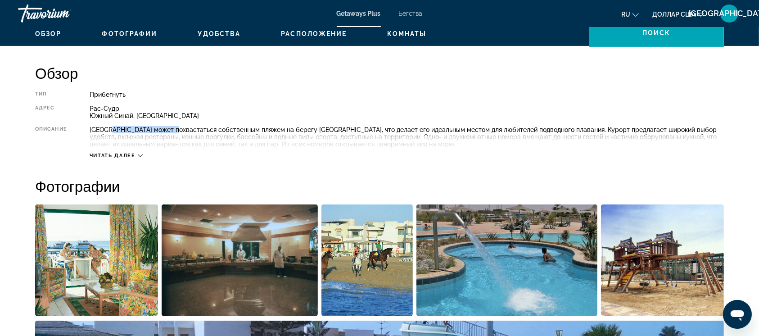
drag, startPoint x: 112, startPoint y: 128, endPoint x: 170, endPoint y: 129, distance: 57.6
click at [170, 129] on font "[GEOGRAPHIC_DATA] может похвастаться собственным пляжем на берегу [GEOGRAPHIC_D…" at bounding box center [403, 137] width 627 height 22
copy font "[GEOGRAPHIC_DATA]"
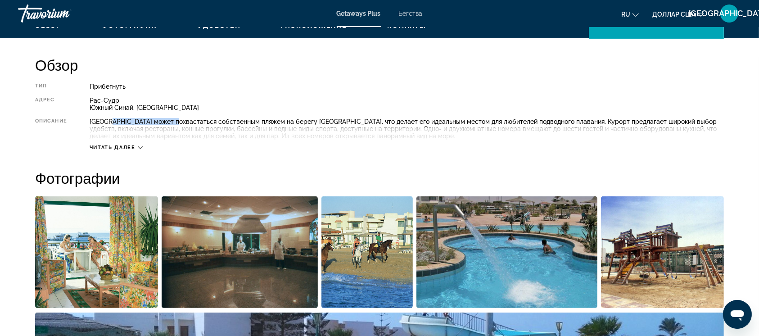
scroll to position [288, 0]
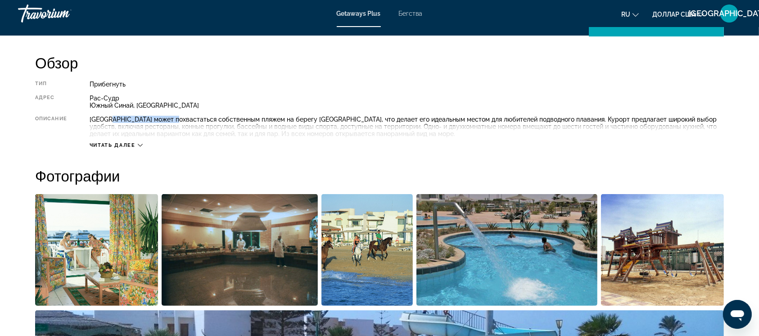
click at [139, 145] on icon "Основное содержание" at bounding box center [140, 145] width 5 height 5
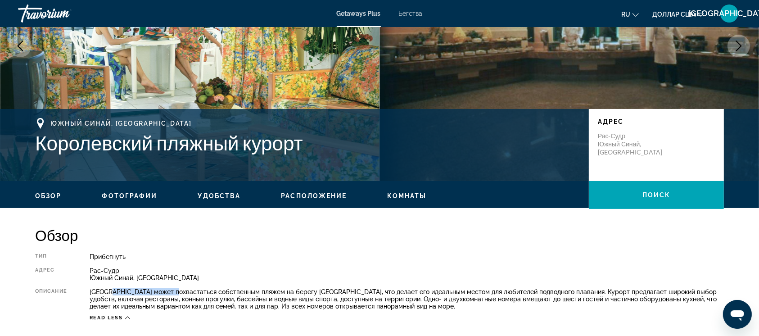
scroll to position [0, 0]
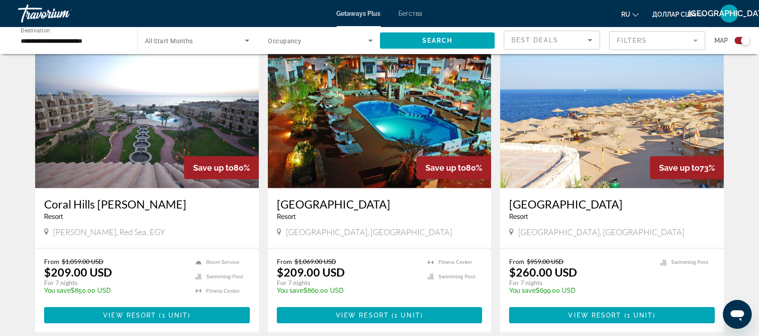
scroll to position [933, 0]
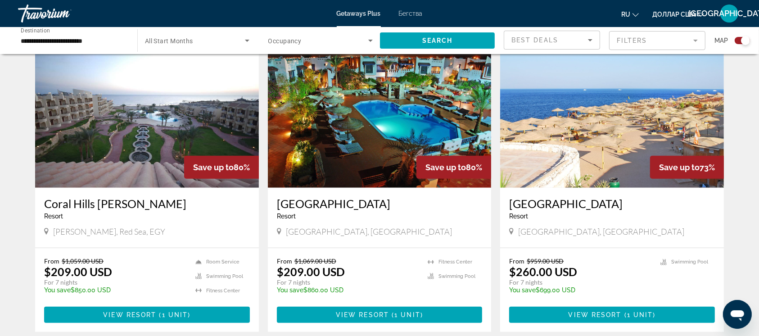
click at [588, 132] on img "Основное содержание" at bounding box center [612, 116] width 224 height 144
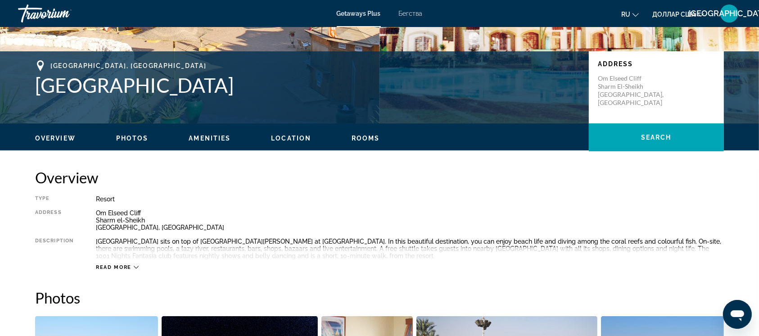
scroll to position [191, 0]
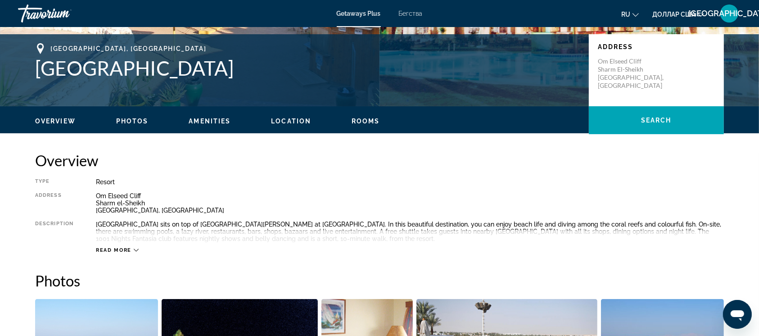
click at [137, 251] on icon "Основное содержание" at bounding box center [136, 250] width 5 height 5
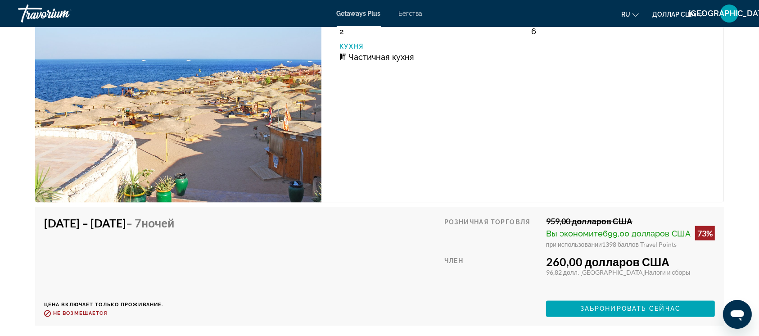
scroll to position [1422, 0]
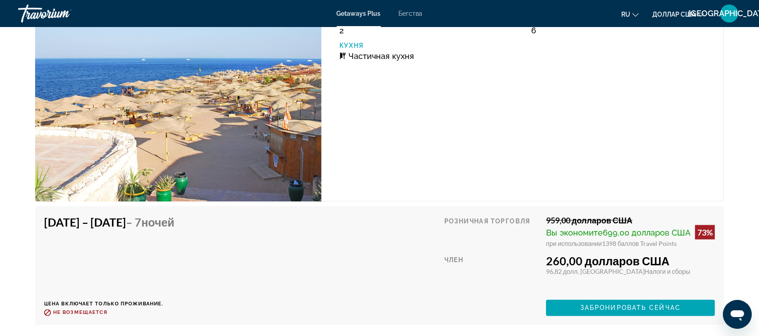
click at [220, 149] on img "Основное содержание" at bounding box center [178, 93] width 286 height 218
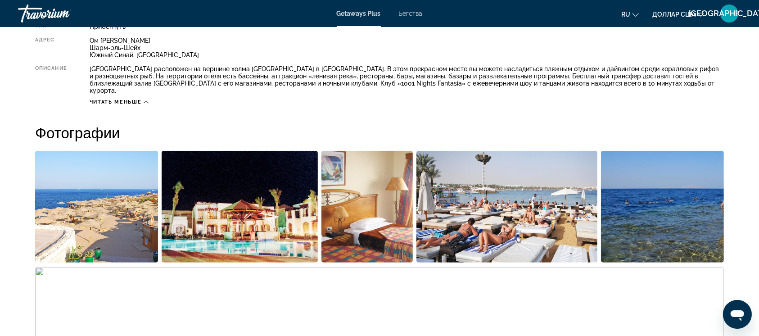
scroll to position [344, 0]
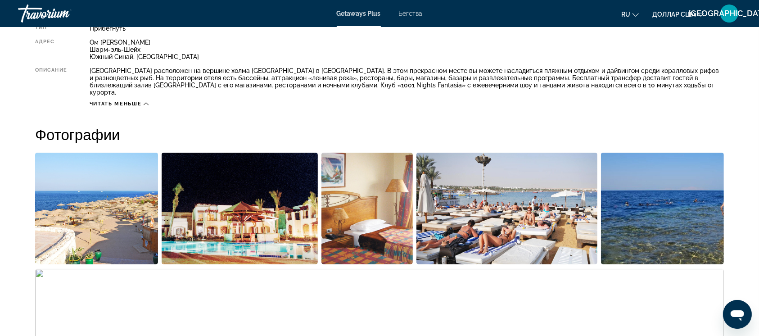
click at [123, 197] on img "Открыть полноэкранный слайдер изображений" at bounding box center [96, 209] width 123 height 112
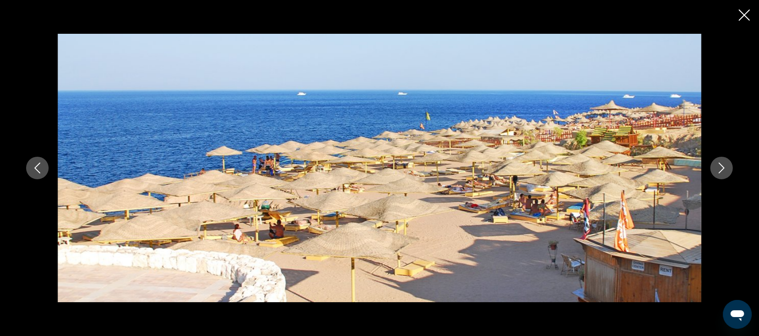
click at [721, 171] on icon "Next image" at bounding box center [721, 167] width 11 height 11
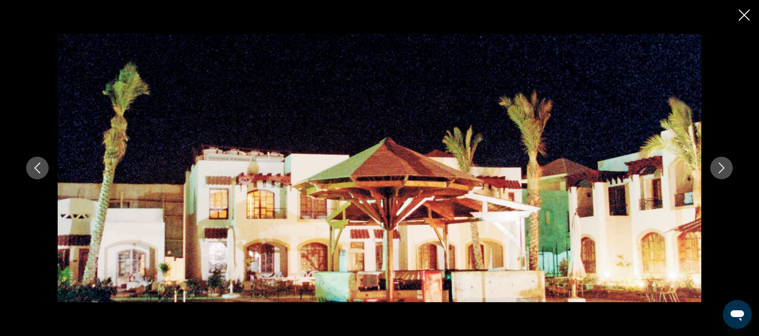
click at [721, 171] on icon "Next image" at bounding box center [721, 167] width 11 height 11
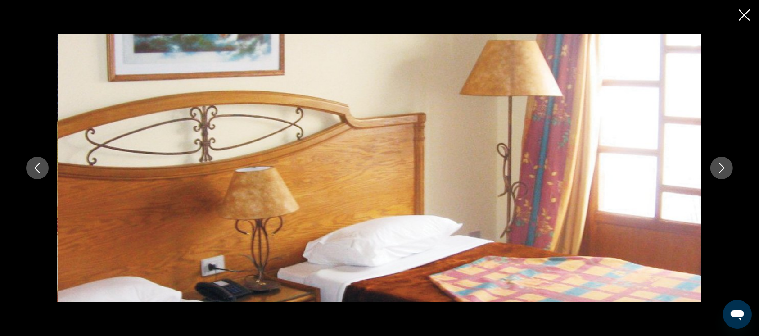
click at [721, 171] on icon "Next image" at bounding box center [721, 167] width 11 height 11
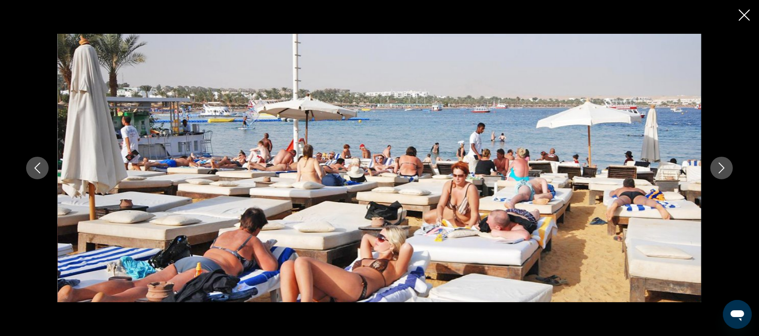
click at [721, 171] on icon "Next image" at bounding box center [721, 167] width 11 height 11
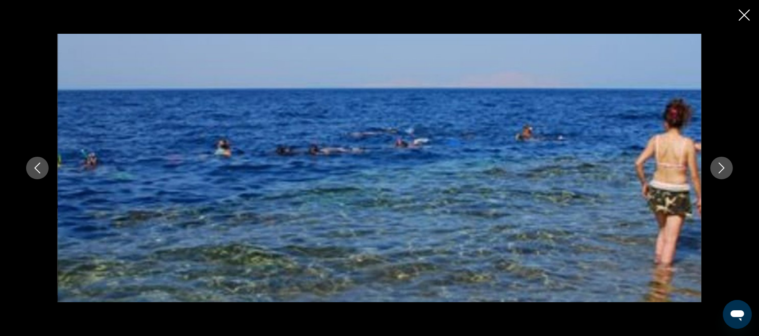
click at [721, 171] on icon "Next image" at bounding box center [721, 167] width 11 height 11
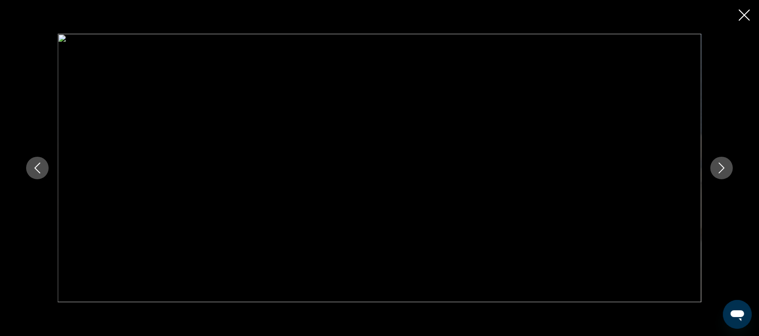
click at [721, 171] on icon "Next image" at bounding box center [721, 167] width 11 height 11
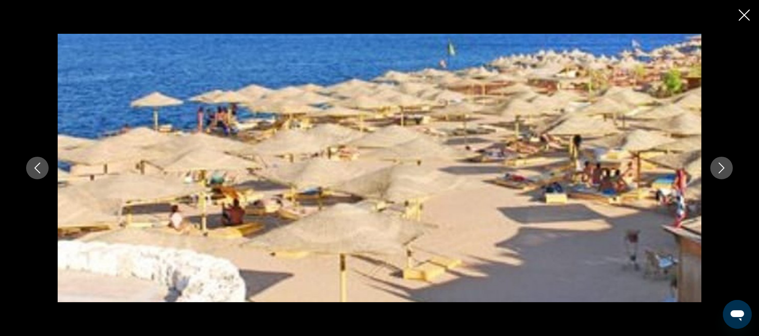
click at [721, 171] on icon "Next image" at bounding box center [721, 167] width 11 height 11
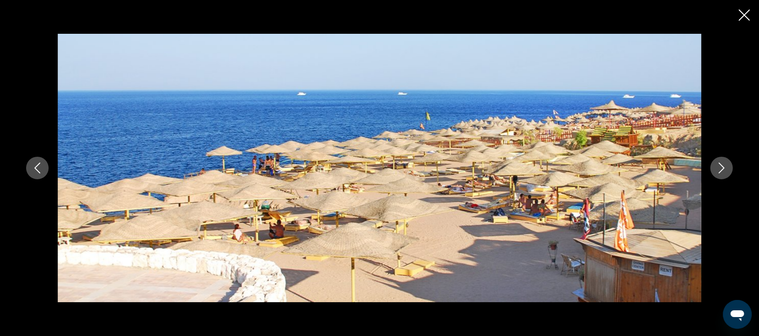
click at [721, 171] on icon "Next image" at bounding box center [721, 167] width 11 height 11
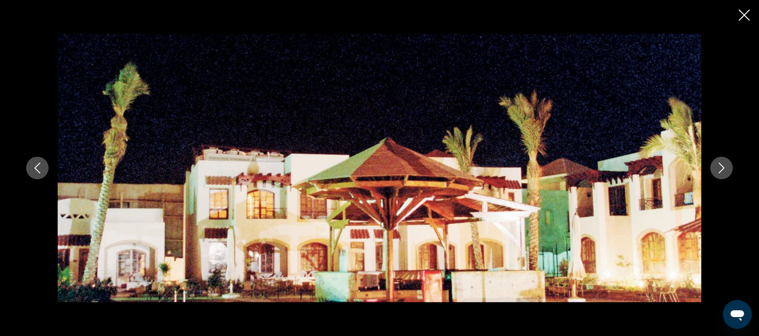
click at [721, 171] on icon "Next image" at bounding box center [721, 167] width 11 height 11
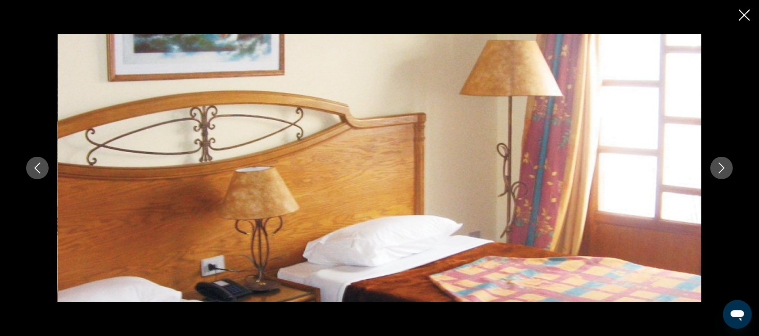
click at [721, 171] on icon "Next image" at bounding box center [721, 167] width 11 height 11
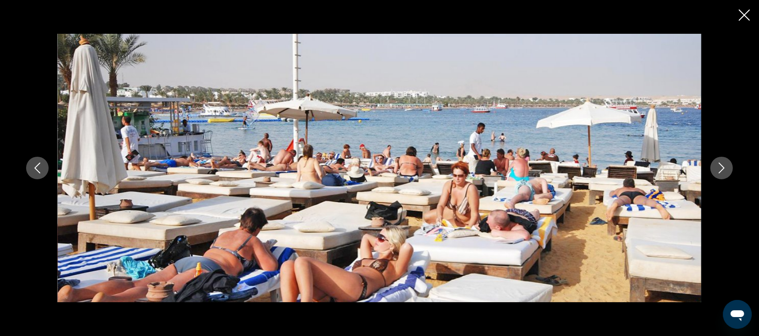
click at [745, 16] on icon "Close slideshow" at bounding box center [744, 14] width 11 height 11
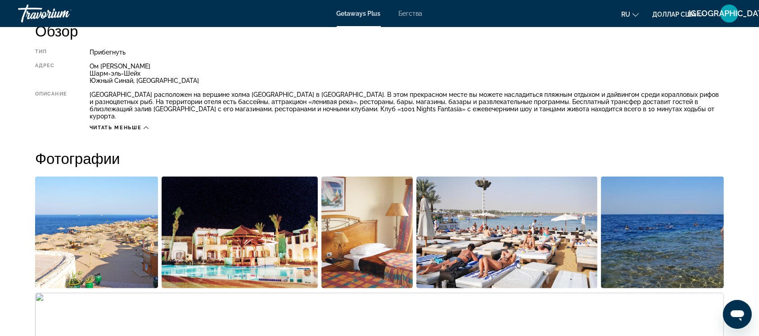
scroll to position [319, 0]
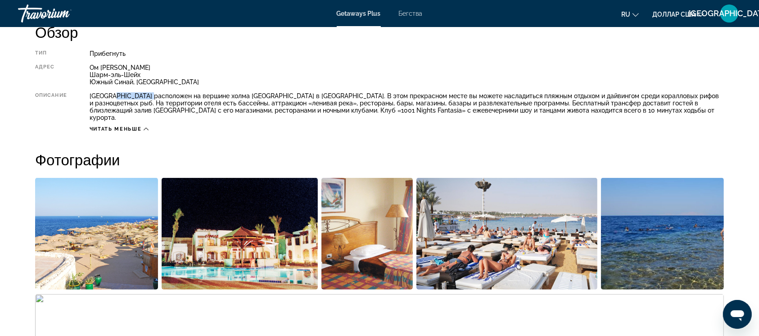
drag, startPoint x: 113, startPoint y: 93, endPoint x: 143, endPoint y: 92, distance: 29.7
click at [143, 92] on font "[GEOGRAPHIC_DATA] расположен на вершине холма [GEOGRAPHIC_DATA] в [GEOGRAPHIC_D…" at bounding box center [404, 106] width 629 height 29
copy font "[GEOGRAPHIC_DATA]"
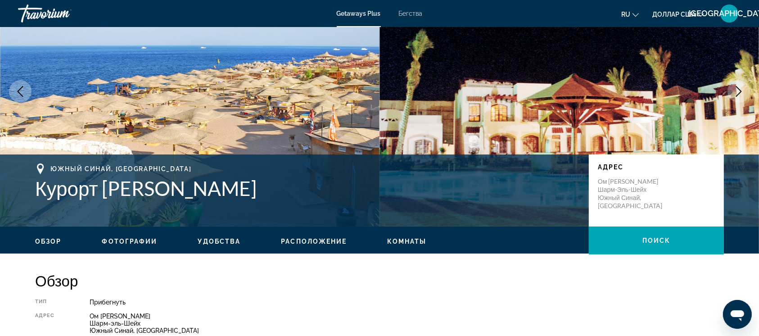
scroll to position [0, 0]
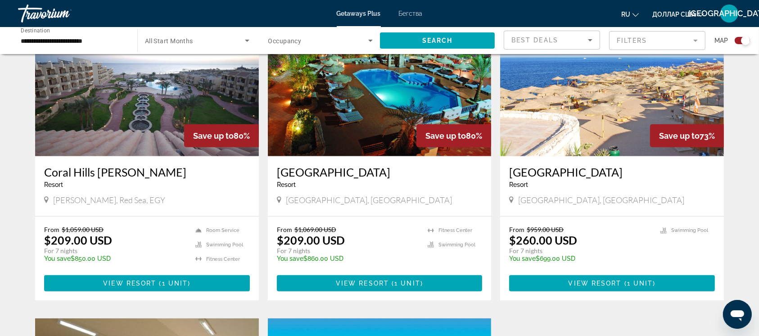
scroll to position [965, 0]
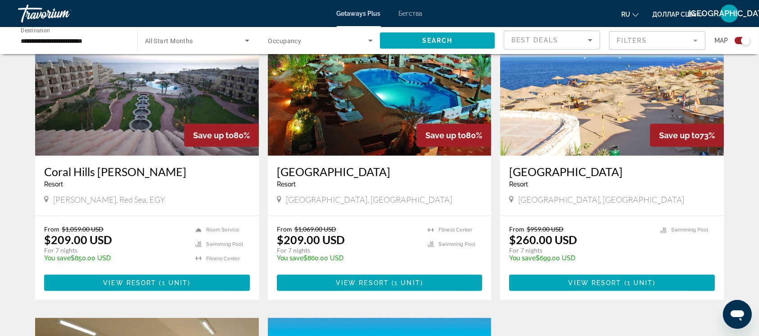
click at [359, 117] on img "Основное содержание" at bounding box center [380, 84] width 224 height 144
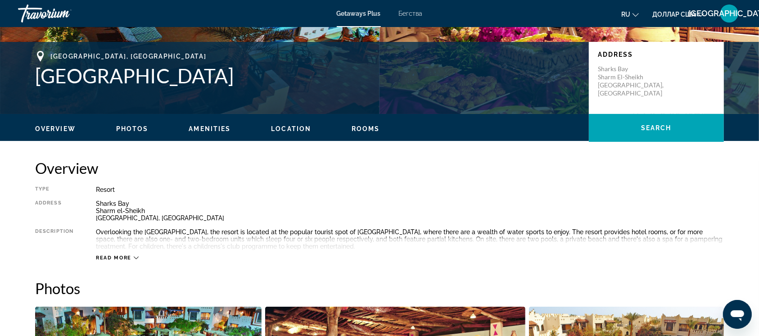
scroll to position [215, 0]
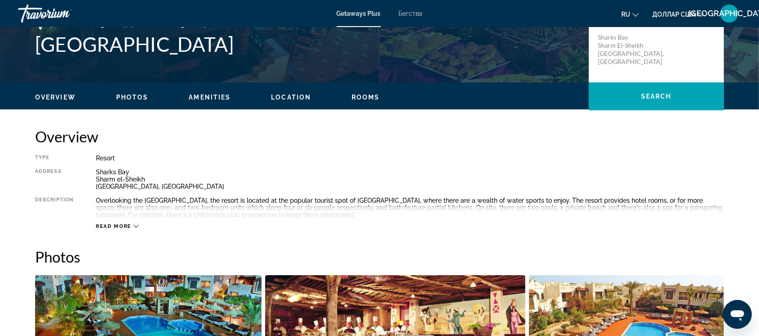
click at [136, 226] on icon "Основное содержание" at bounding box center [136, 226] width 5 height 5
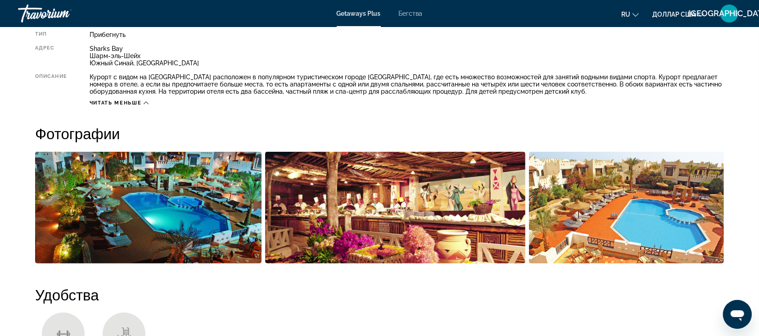
scroll to position [336, 0]
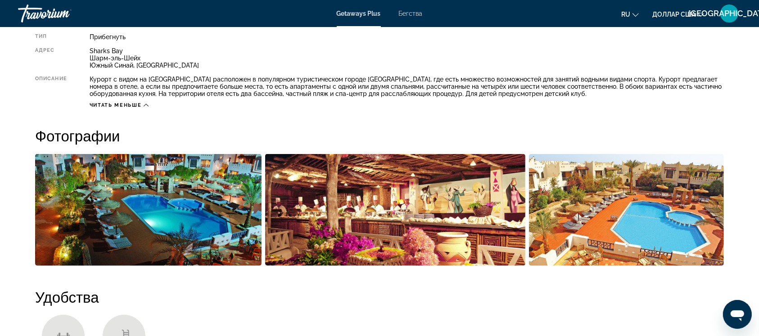
click at [200, 236] on img "Открыть полноэкранный слайдер изображений" at bounding box center [148, 210] width 226 height 112
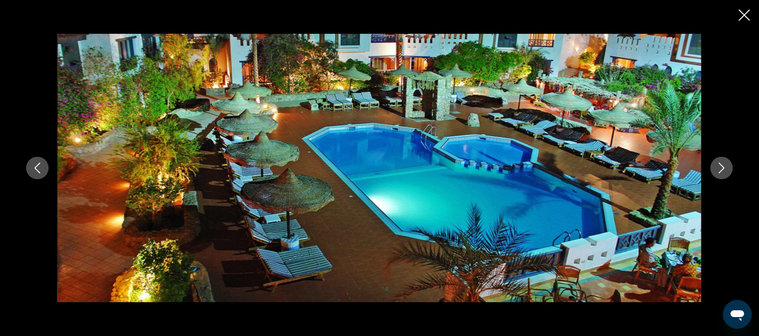
click at [717, 171] on icon "Next image" at bounding box center [721, 167] width 11 height 11
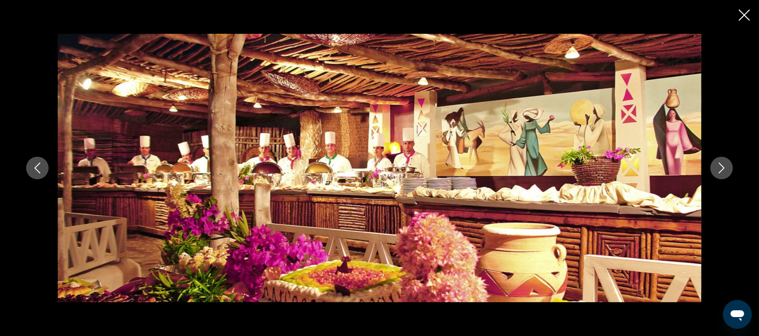
click at [717, 171] on icon "Next image" at bounding box center [721, 167] width 11 height 11
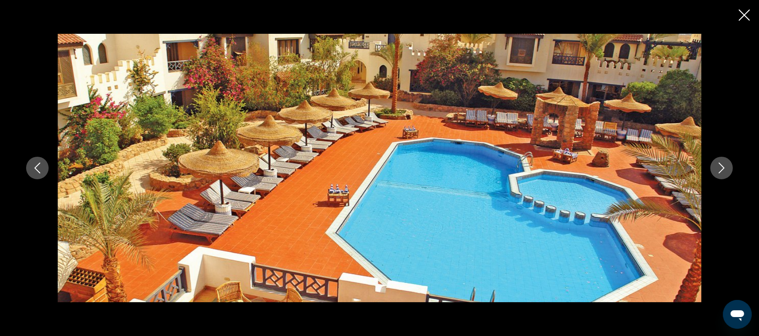
click at [717, 171] on icon "Next image" at bounding box center [721, 167] width 11 height 11
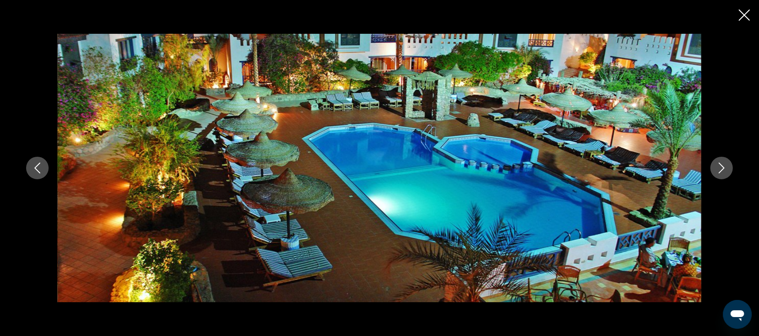
click at [717, 171] on icon "Next image" at bounding box center [721, 167] width 11 height 11
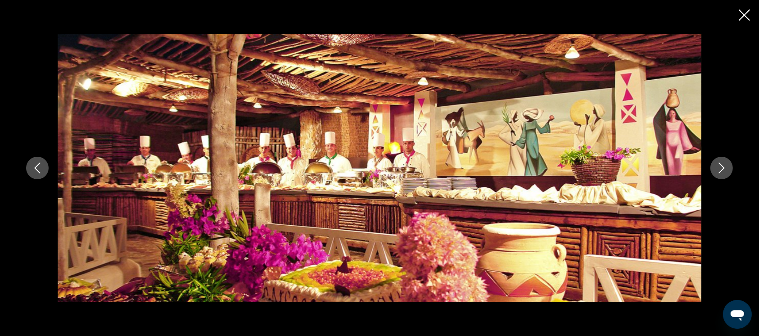
click at [717, 171] on icon "Next image" at bounding box center [721, 167] width 11 height 11
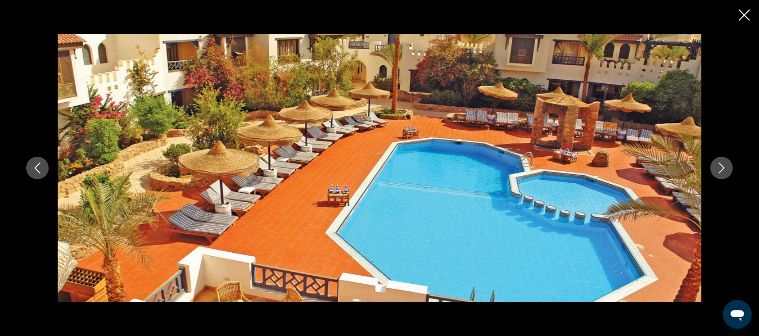
click at [717, 171] on icon "Next image" at bounding box center [721, 167] width 11 height 11
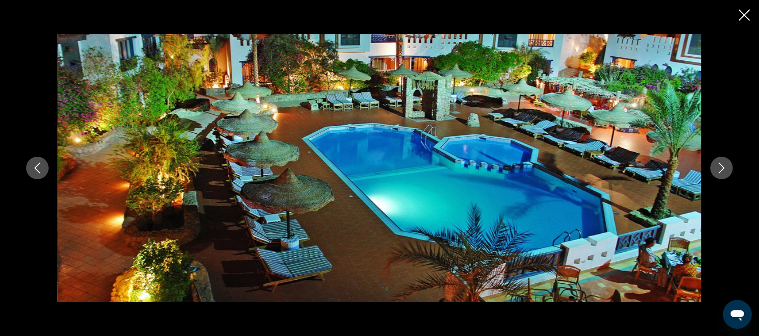
click at [743, 18] on icon "Close slideshow" at bounding box center [744, 14] width 11 height 11
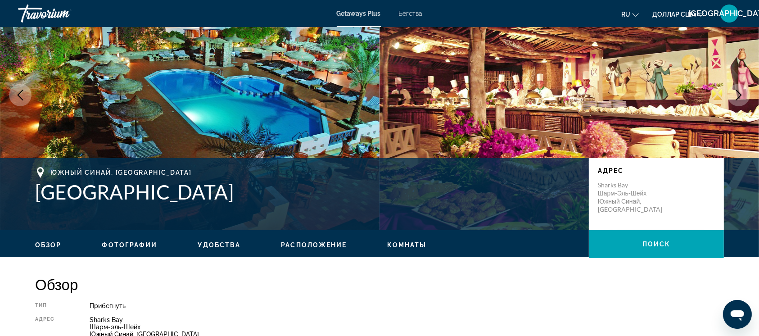
scroll to position [67, 0]
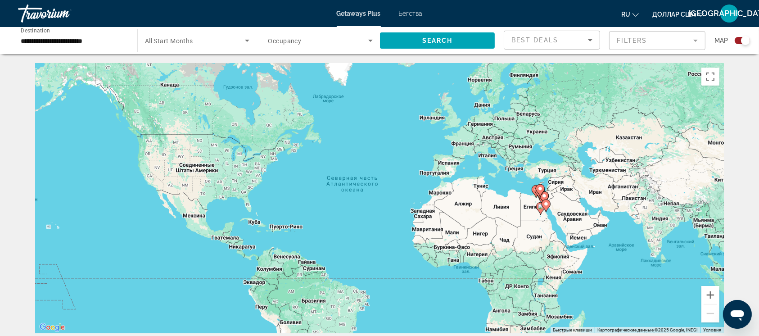
click at [38, 41] on input "**********" at bounding box center [73, 41] width 105 height 11
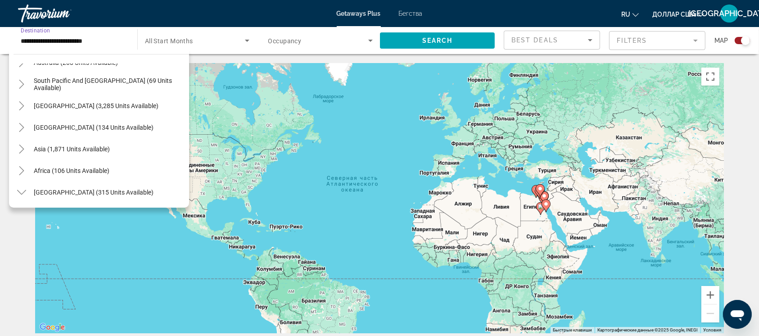
scroll to position [146, 0]
click at [20, 148] on icon "Toggle Asia (1,871 units available)" at bounding box center [21, 148] width 9 height 9
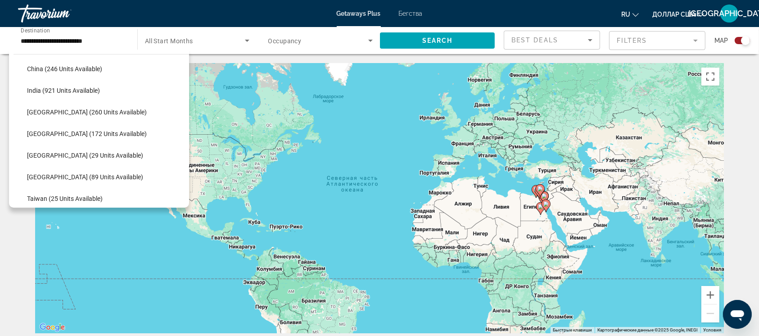
scroll to position [291, 0]
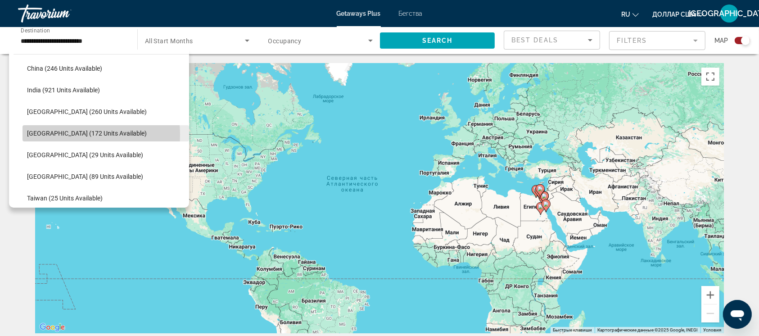
click at [80, 134] on span "[GEOGRAPHIC_DATA] (172 units available)" at bounding box center [87, 133] width 120 height 7
type input "**********"
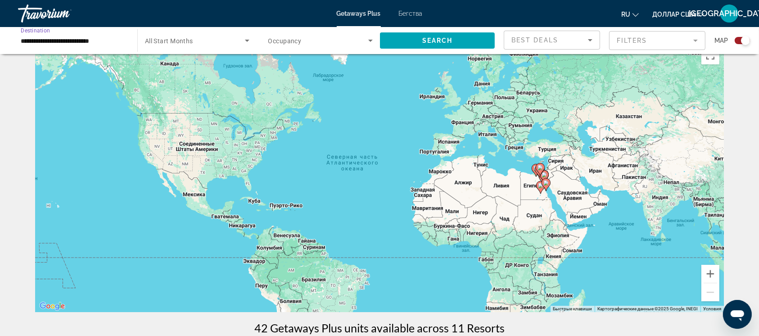
scroll to position [20, 0]
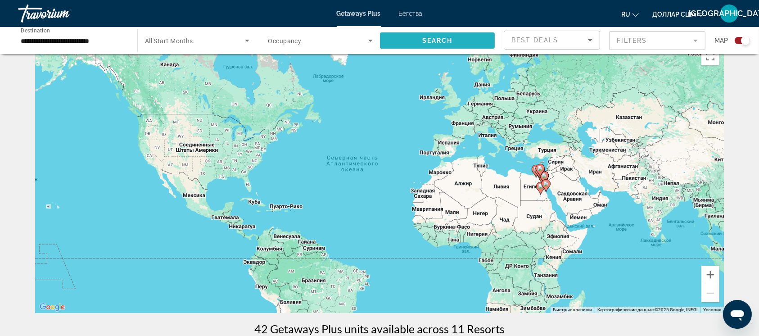
click at [464, 38] on span "Search widget" at bounding box center [437, 41] width 115 height 22
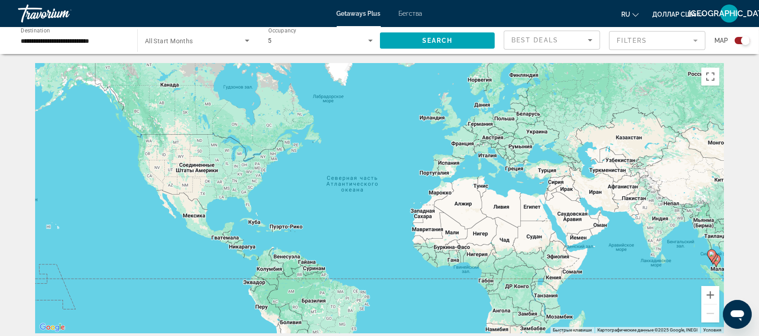
click at [309, 47] on div "5" at bounding box center [320, 40] width 105 height 25
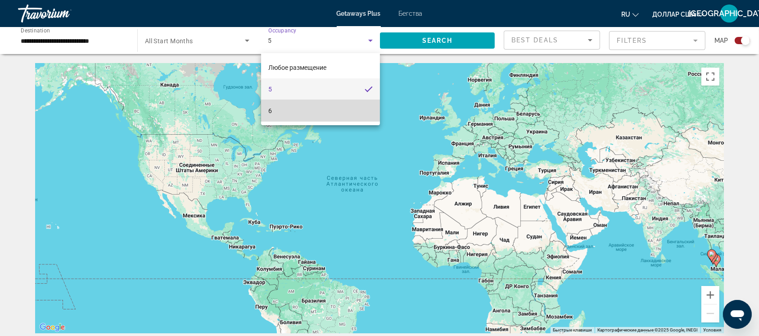
click at [297, 113] on mat-option "6" at bounding box center [320, 111] width 119 height 22
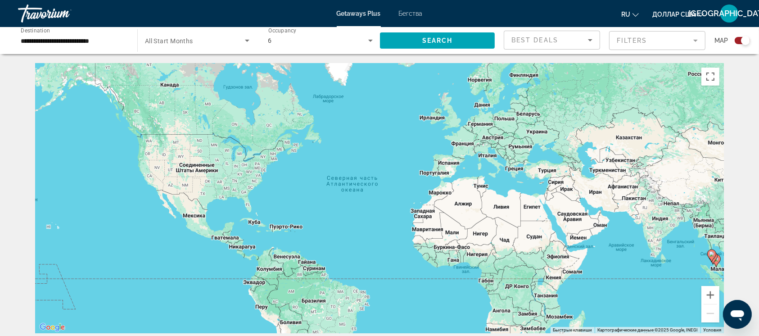
click at [168, 44] on span "All Start Months" at bounding box center [169, 40] width 48 height 7
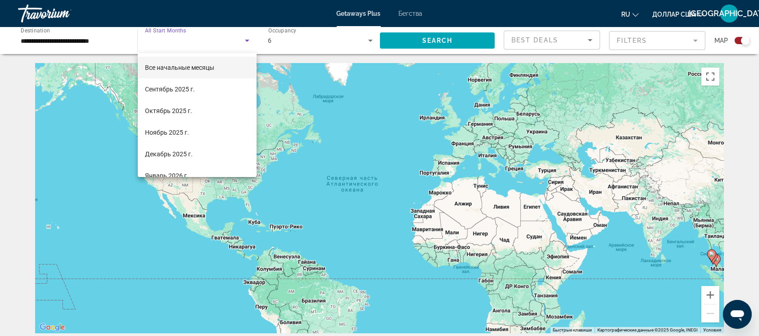
click at [446, 43] on div at bounding box center [379, 168] width 759 height 336
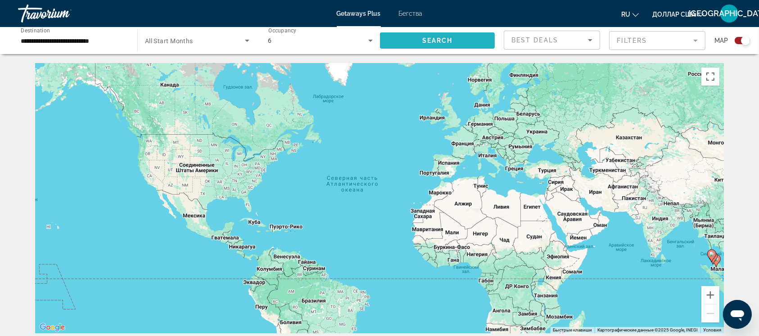
click at [425, 42] on span "Search" at bounding box center [437, 40] width 31 height 7
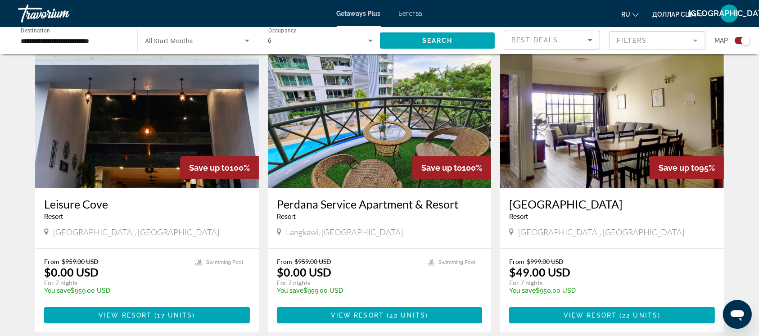
scroll to position [321, 0]
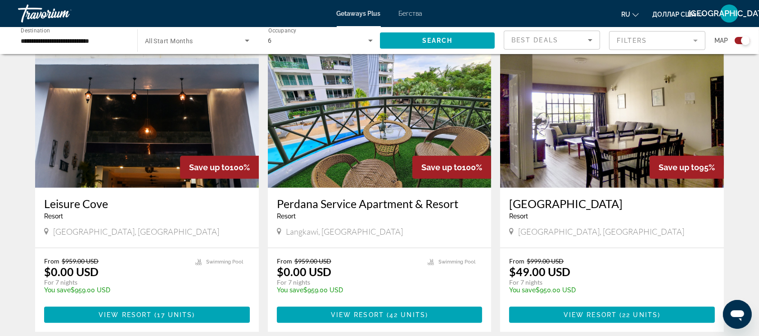
click at [126, 136] on img "Основное содержание" at bounding box center [147, 116] width 224 height 144
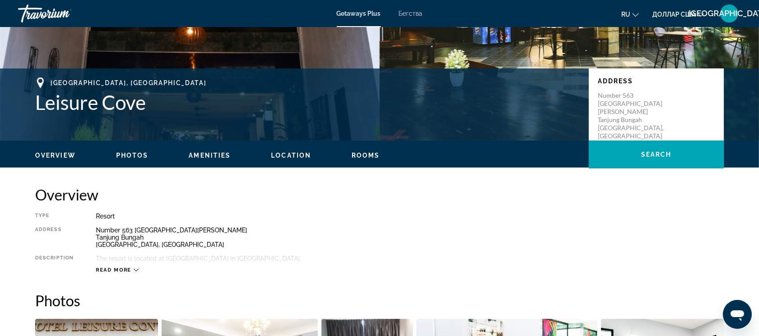
scroll to position [155, 0]
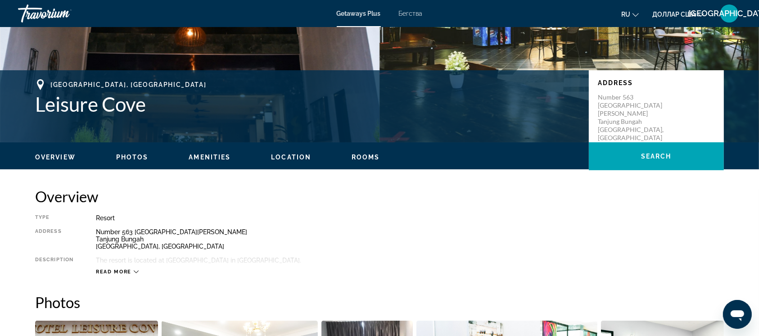
click at [135, 272] on icon "Основное содержание" at bounding box center [136, 271] width 5 height 5
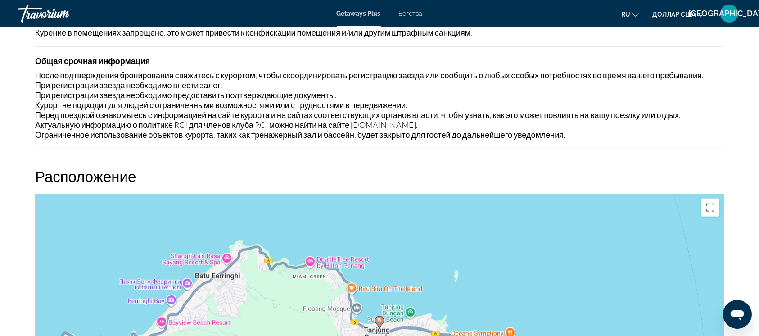
scroll to position [969, 0]
drag, startPoint x: 353, startPoint y: 126, endPoint x: 400, endPoint y: 121, distance: 47.5
click at [400, 121] on div "После подтверждения бронирования свяжитесь с курортом, чтобы скоординировать ре…" at bounding box center [379, 104] width 689 height 69
copy font "[DOMAIN_NAME]."
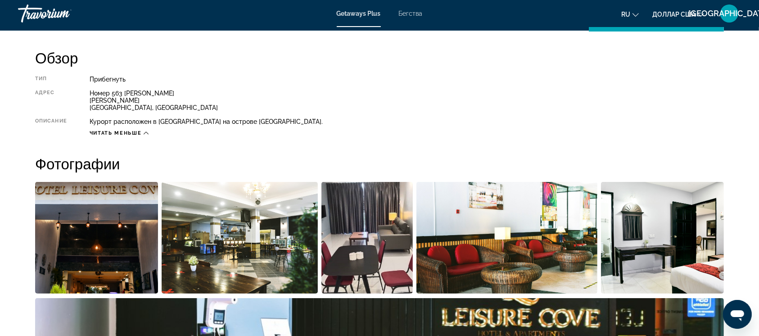
scroll to position [293, 0]
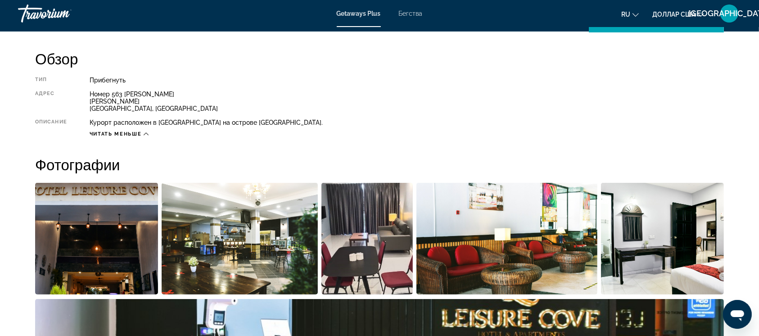
click at [126, 247] on img "Открыть полноэкранный слайдер изображений" at bounding box center [96, 239] width 123 height 112
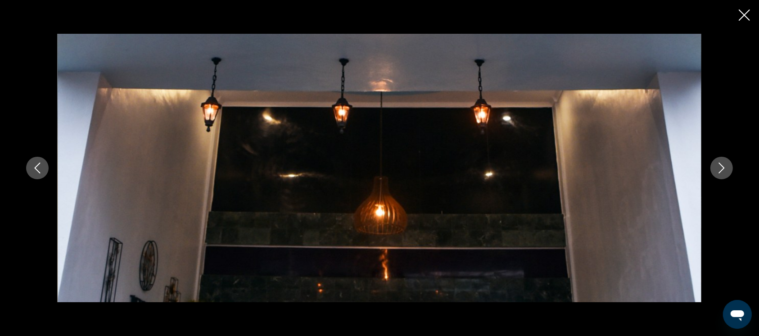
click at [721, 171] on icon "Next image" at bounding box center [721, 167] width 11 height 11
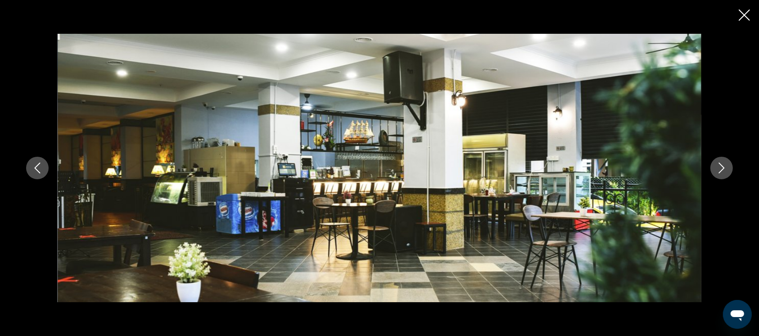
click at [721, 171] on icon "Next image" at bounding box center [721, 167] width 11 height 11
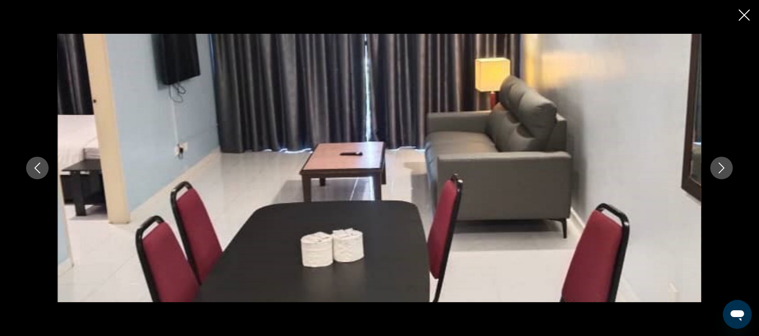
click at [721, 171] on icon "Next image" at bounding box center [721, 167] width 11 height 11
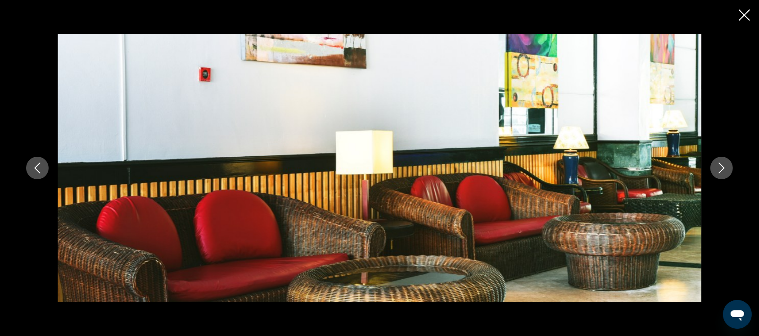
click at [721, 171] on icon "Next image" at bounding box center [721, 167] width 11 height 11
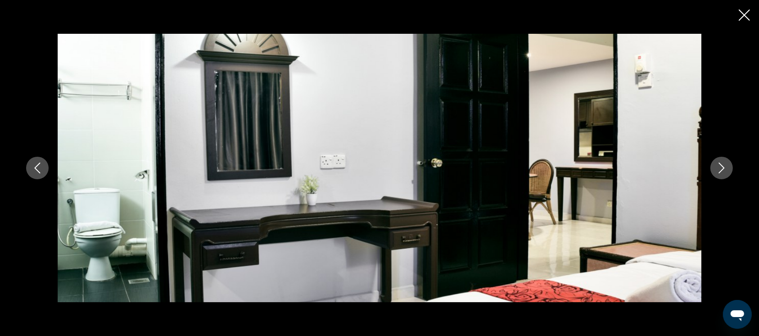
click at [721, 171] on icon "Next image" at bounding box center [721, 167] width 11 height 11
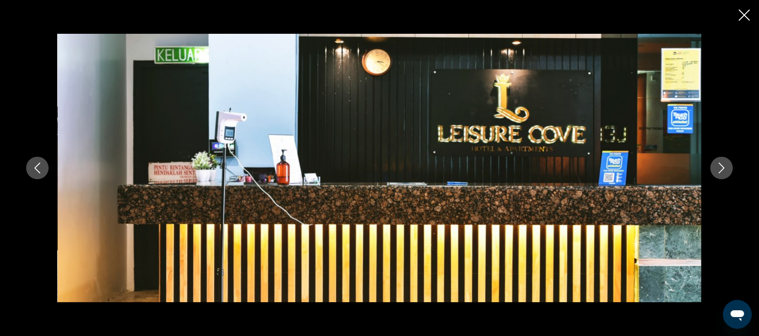
click at [721, 171] on icon "Next image" at bounding box center [721, 167] width 11 height 11
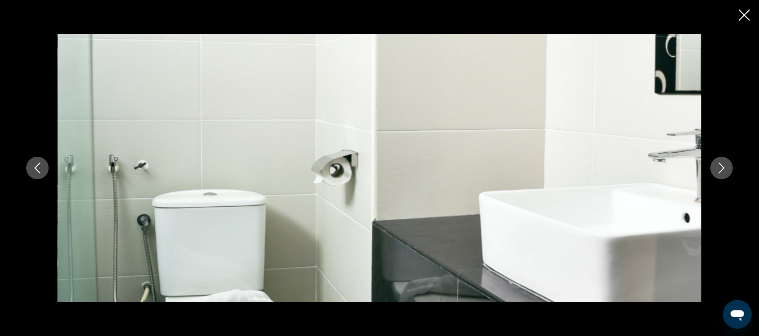
click at [721, 171] on icon "Next image" at bounding box center [721, 167] width 11 height 11
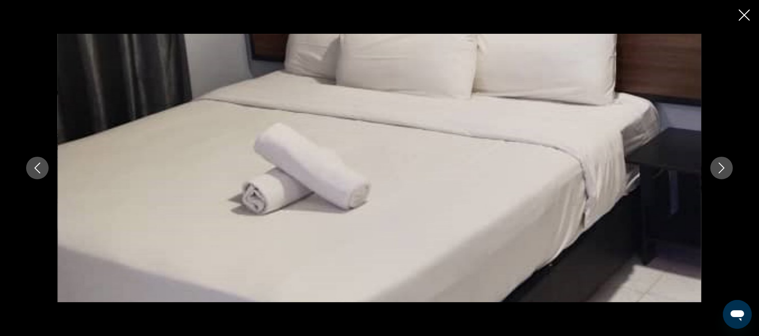
click at [721, 171] on icon "Next image" at bounding box center [721, 167] width 11 height 11
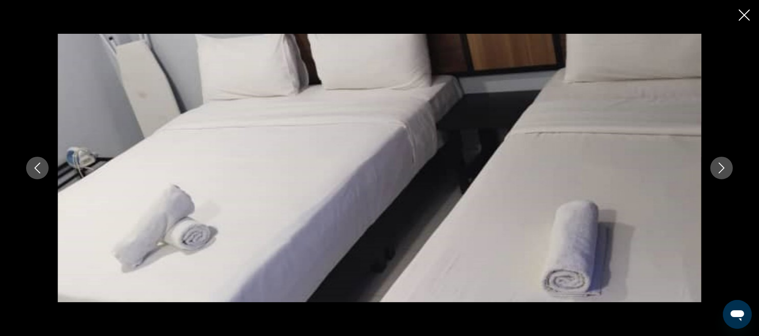
click at [721, 171] on icon "Next image" at bounding box center [721, 167] width 11 height 11
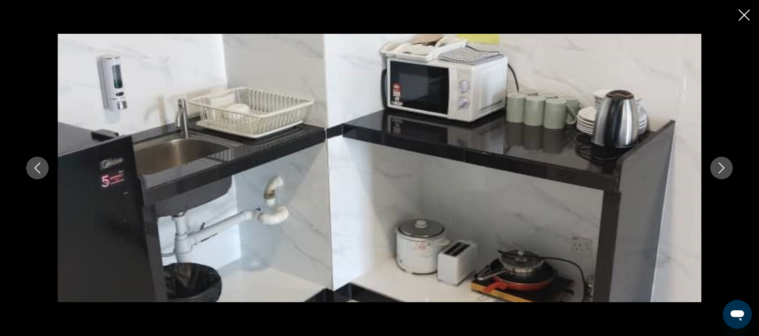
click at [721, 171] on icon "Next image" at bounding box center [721, 167] width 11 height 11
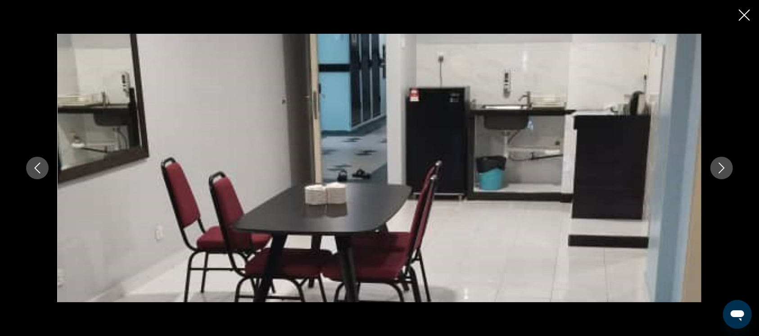
click at [721, 171] on icon "Next image" at bounding box center [721, 167] width 11 height 11
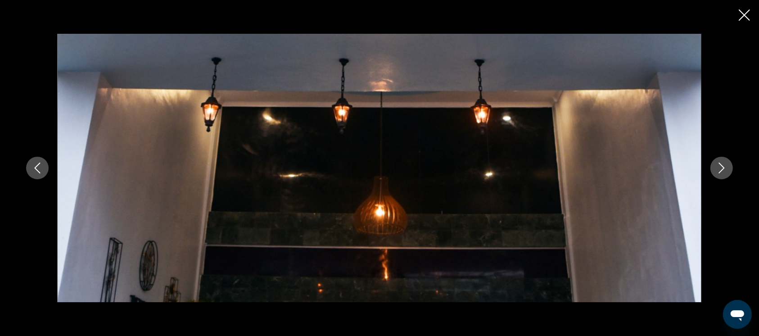
click at [721, 171] on icon "Next image" at bounding box center [721, 167] width 11 height 11
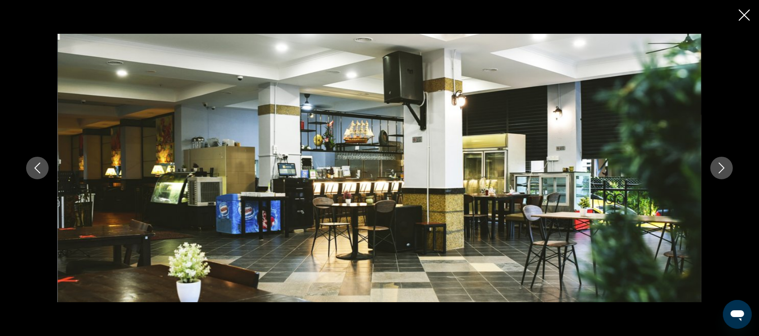
click at [721, 171] on icon "Next image" at bounding box center [721, 167] width 11 height 11
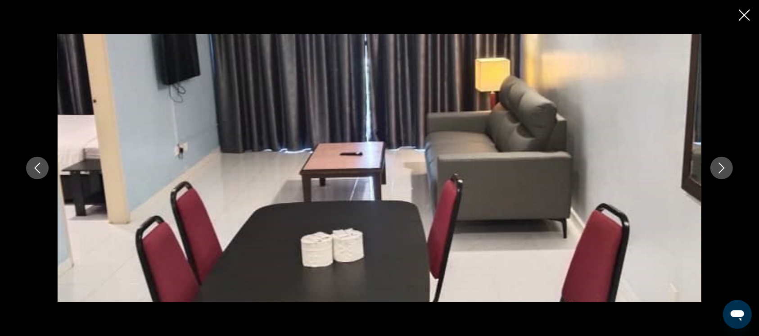
click at [739, 20] on icon "Close slideshow" at bounding box center [744, 14] width 11 height 11
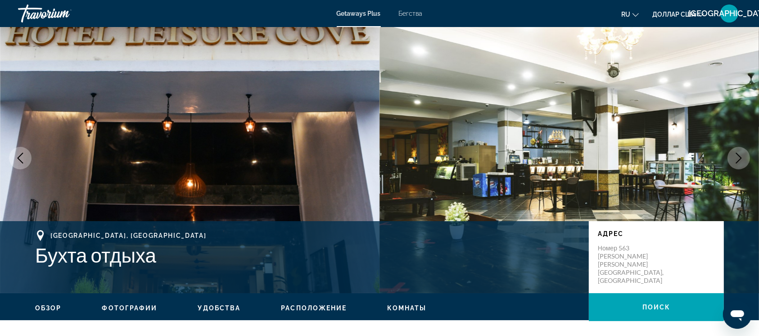
scroll to position [0, 0]
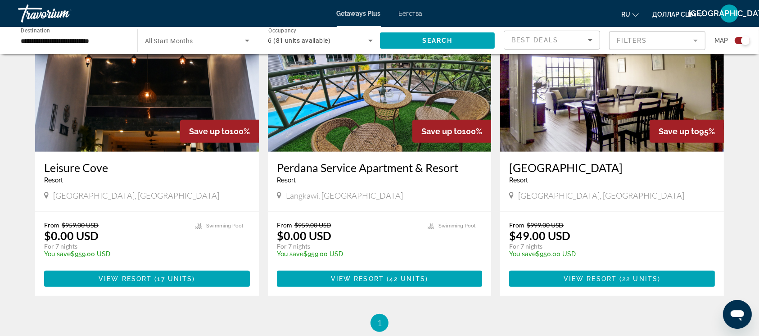
scroll to position [357, 0]
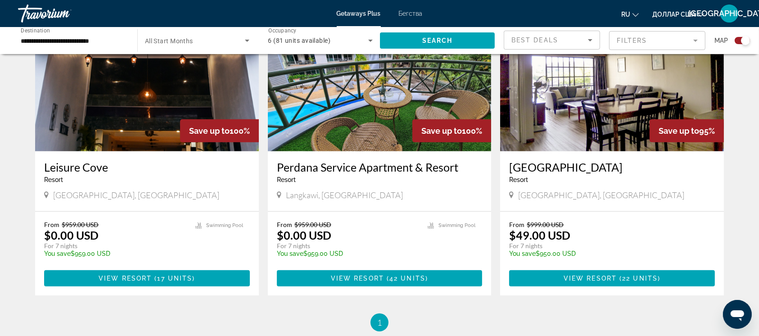
click at [352, 114] on img "Основное содержание" at bounding box center [380, 79] width 224 height 144
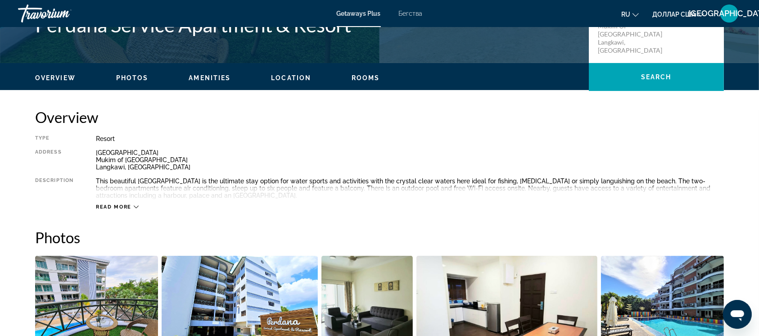
scroll to position [236, 0]
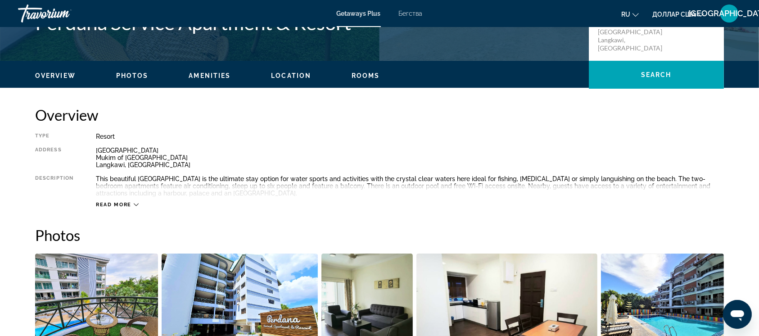
click at [135, 204] on icon "Основное содержание" at bounding box center [136, 204] width 5 height 5
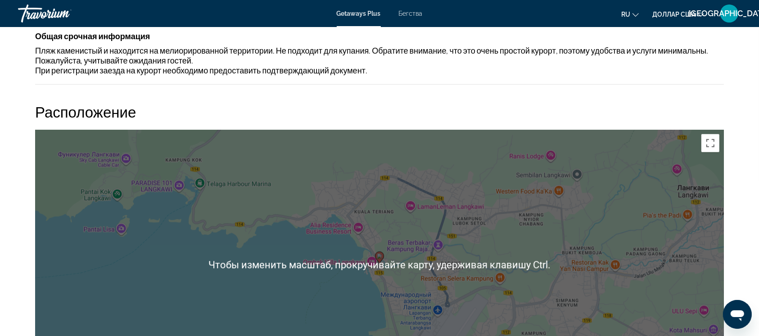
scroll to position [1174, 0]
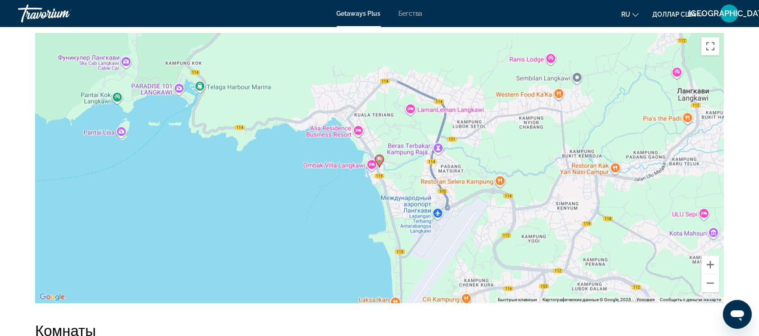
click at [379, 163] on icon "Основное содержание" at bounding box center [379, 161] width 8 height 12
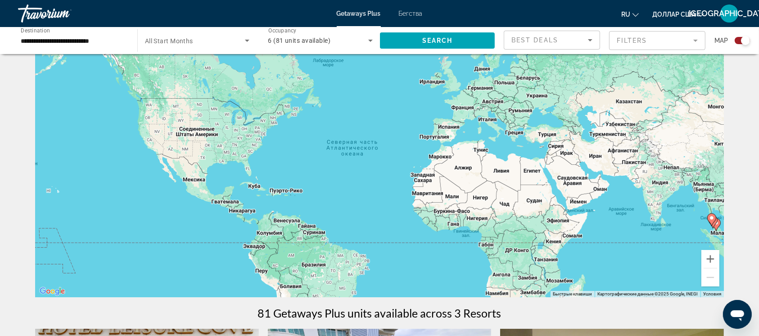
scroll to position [36, 0]
click at [246, 41] on icon "Search widget" at bounding box center [247, 41] width 5 height 2
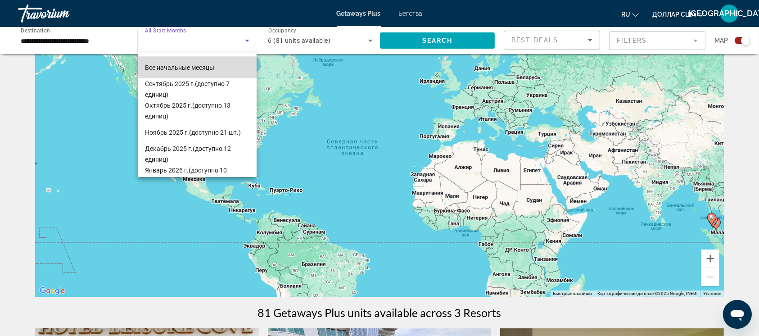
click at [216, 68] on mat-option "Все начальные месяцы" at bounding box center [197, 68] width 119 height 22
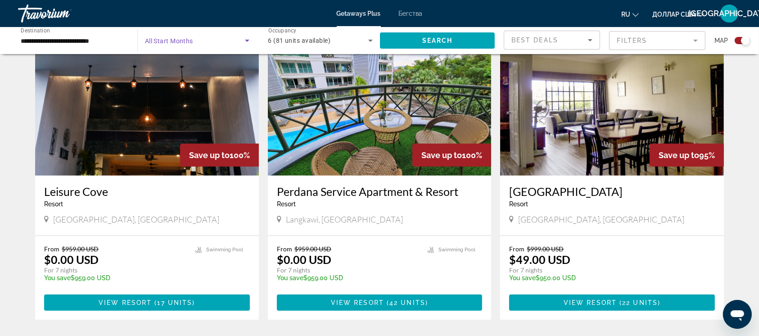
scroll to position [335, 0]
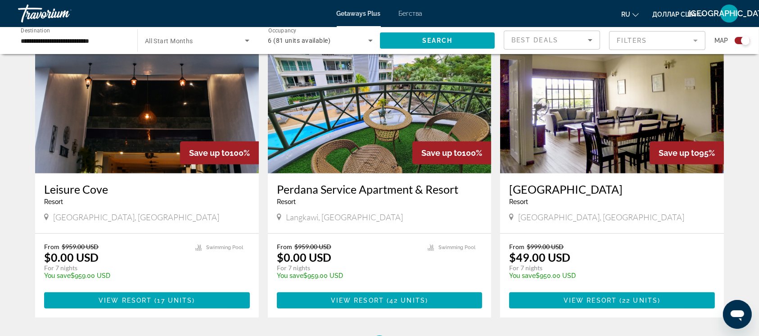
click at [581, 117] on img "Основное содержание" at bounding box center [612, 101] width 224 height 144
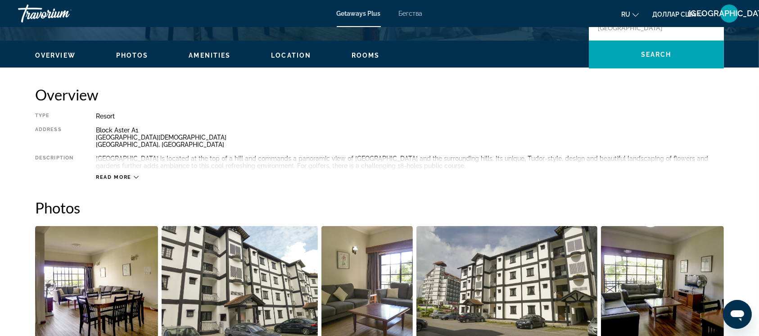
scroll to position [259, 0]
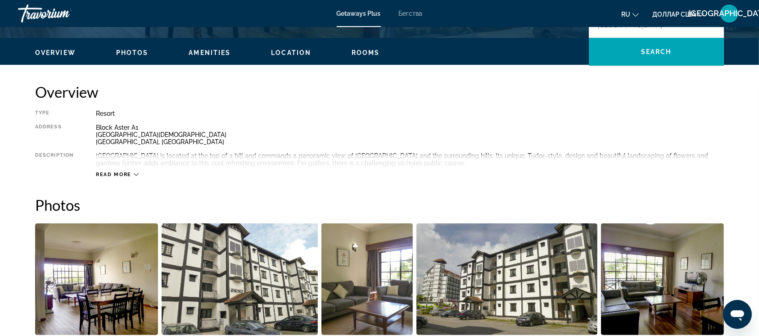
click at [135, 175] on icon "Основное содержание" at bounding box center [136, 174] width 5 height 3
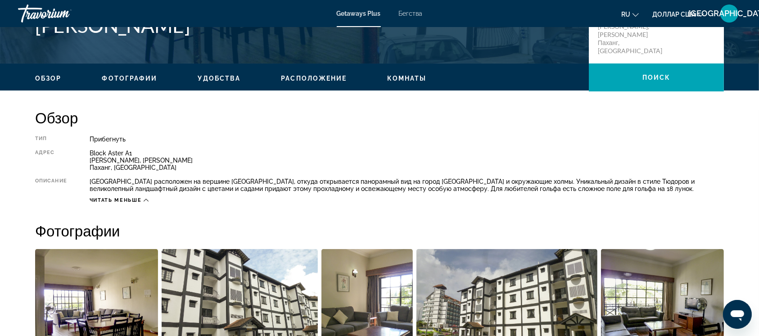
scroll to position [233, 0]
